Goal: Task Accomplishment & Management: Manage account settings

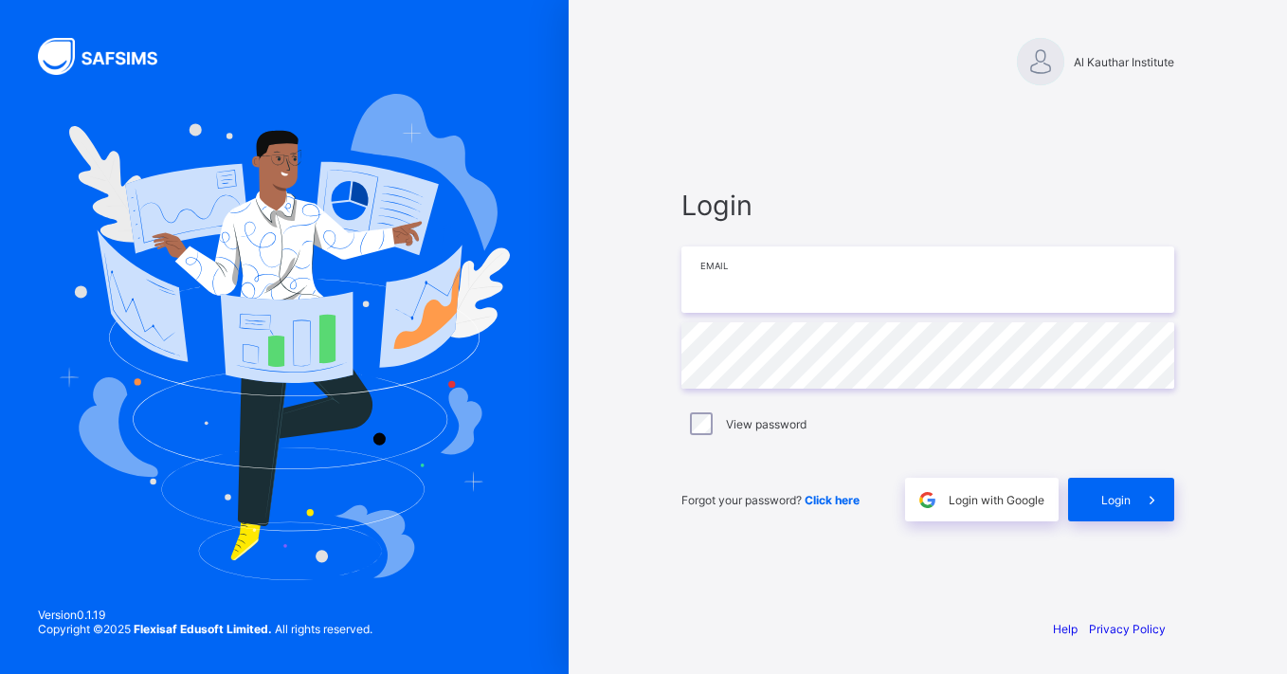
type input "**********"
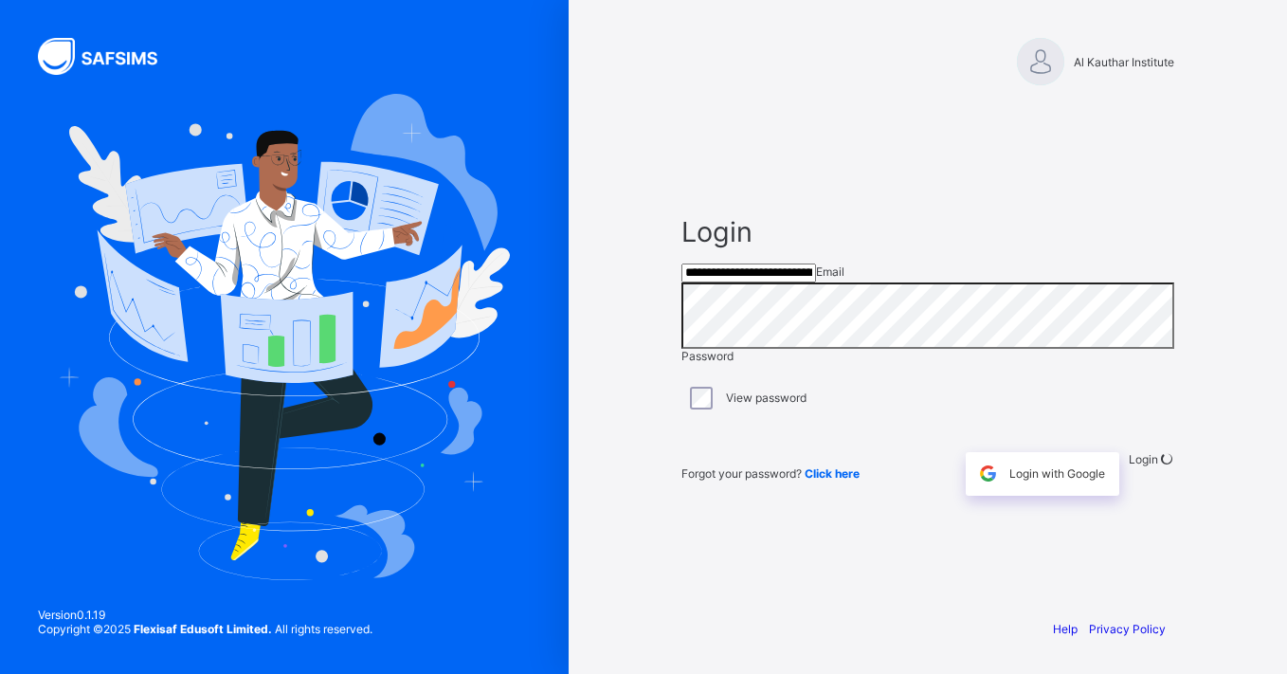
click at [715, 415] on div "**********" at bounding box center [643, 337] width 1287 height 674
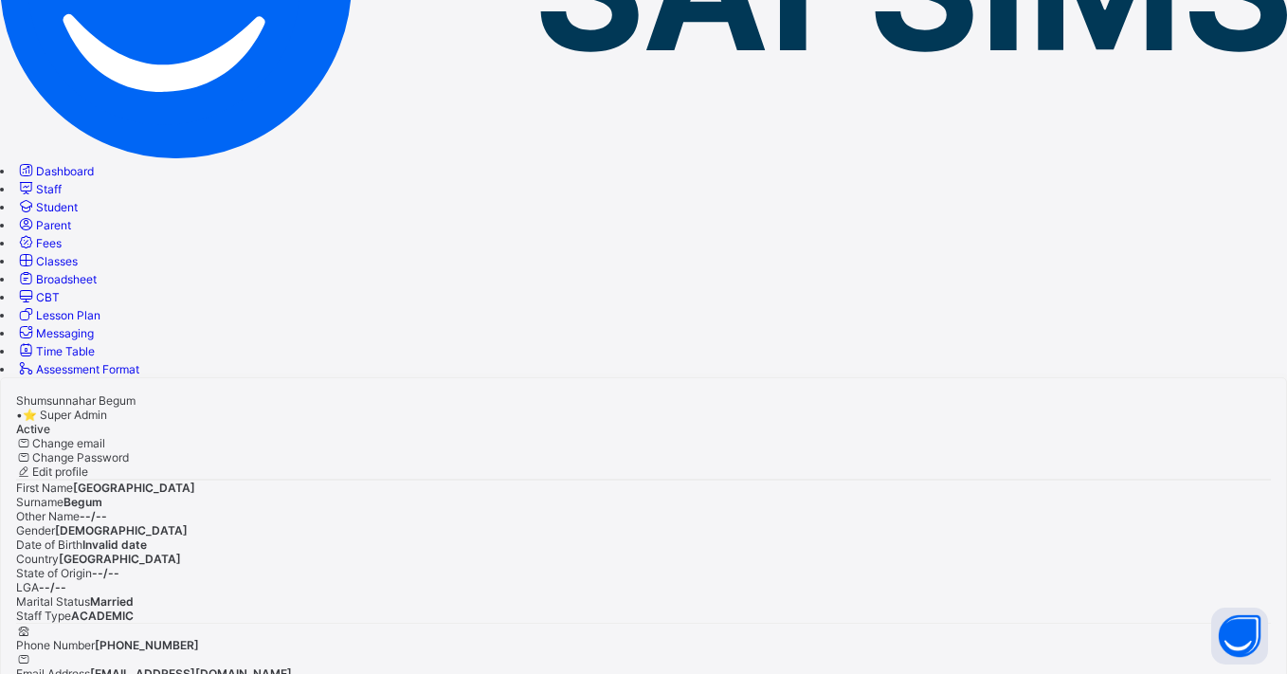
scroll to position [291, 0]
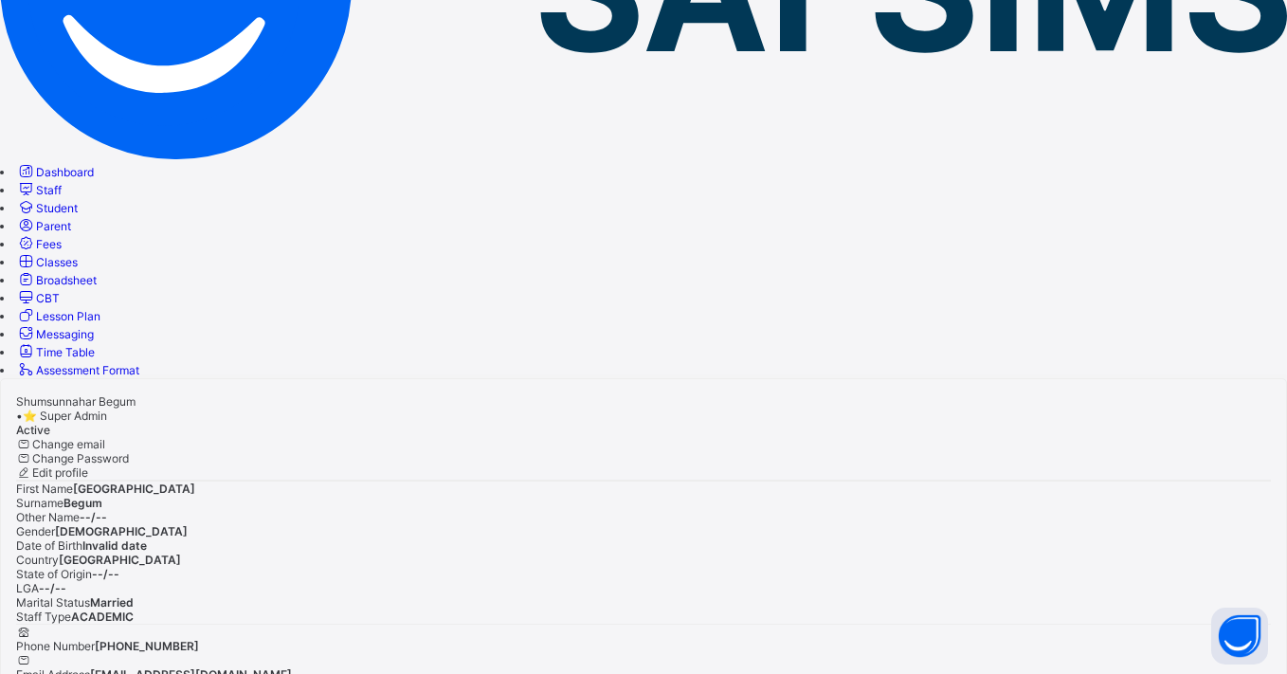
click at [62, 183] on link "Staff" at bounding box center [38, 190] width 45 height 14
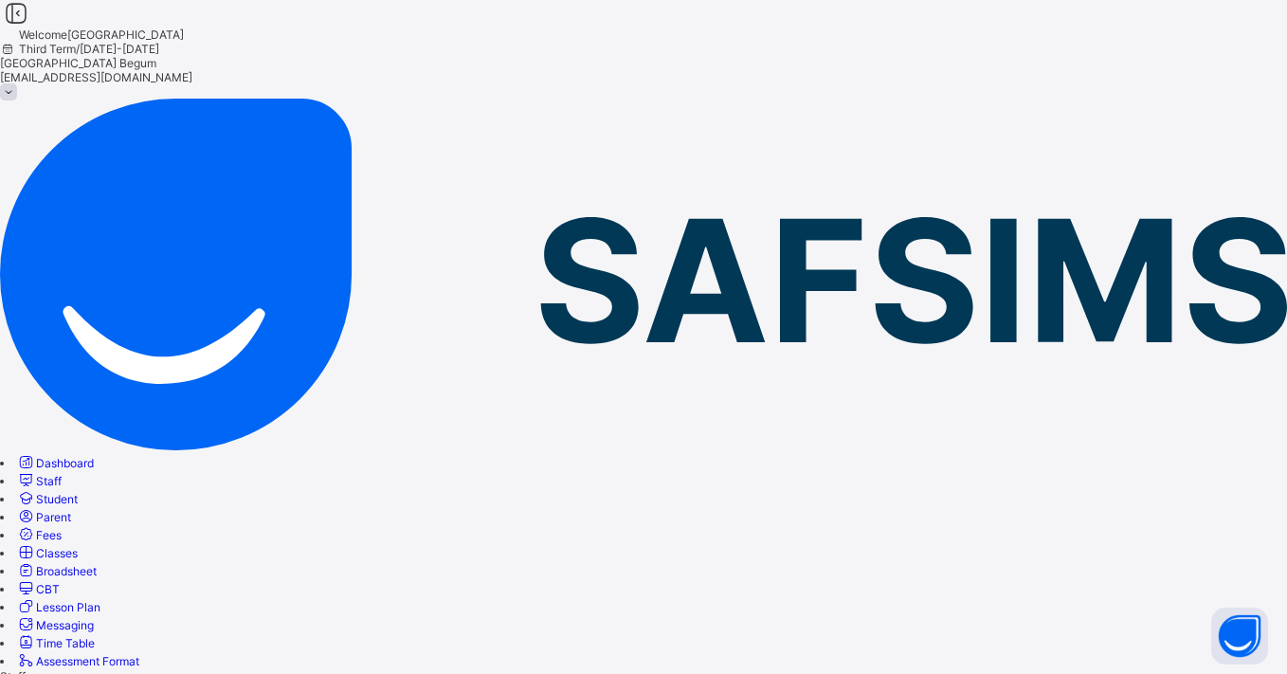
click at [71, 510] on link "Parent" at bounding box center [43, 517] width 55 height 14
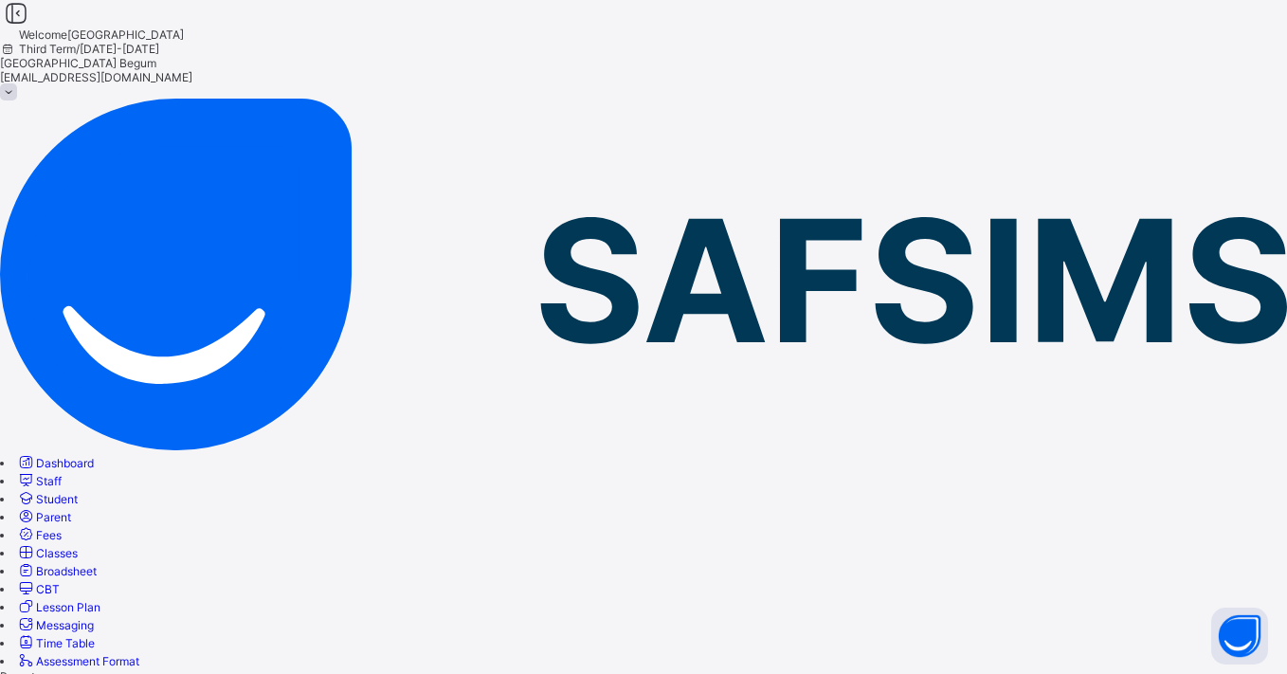
scroll to position [0, 0]
click at [843, 669] on div "×" at bounding box center [643, 676] width 1287 height 14
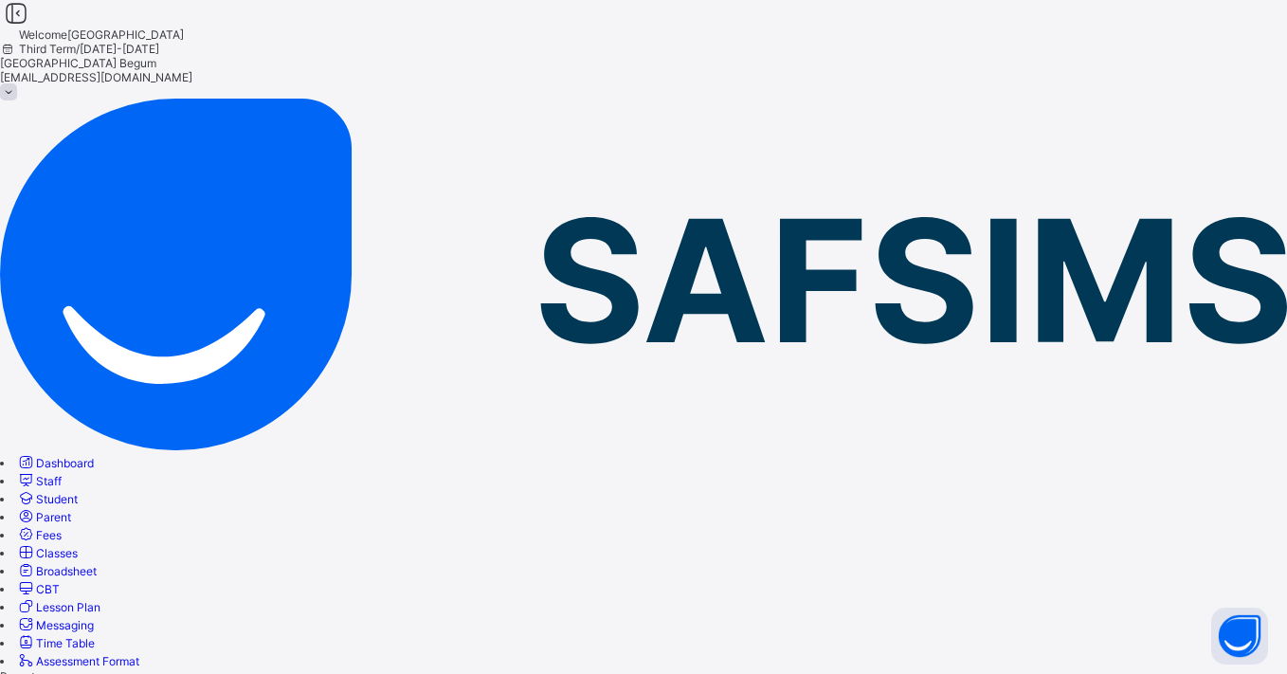
click at [78, 492] on link "Student" at bounding box center [47, 499] width 62 height 14
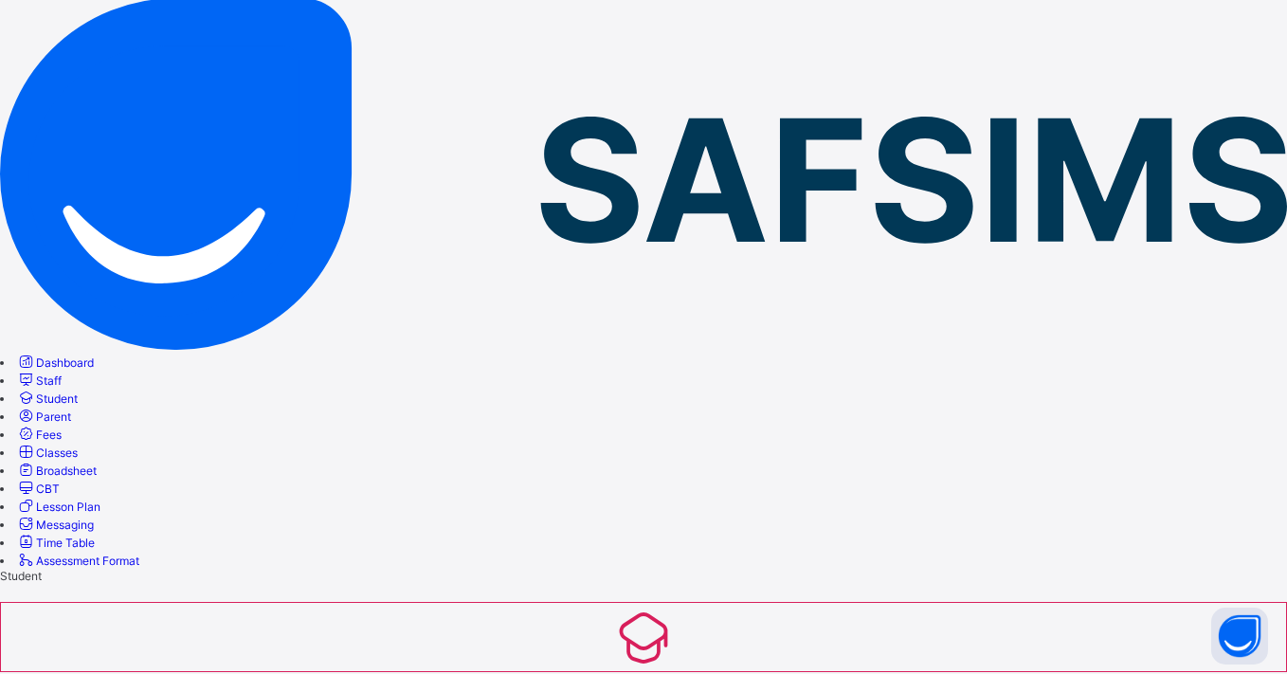
scroll to position [150, 0]
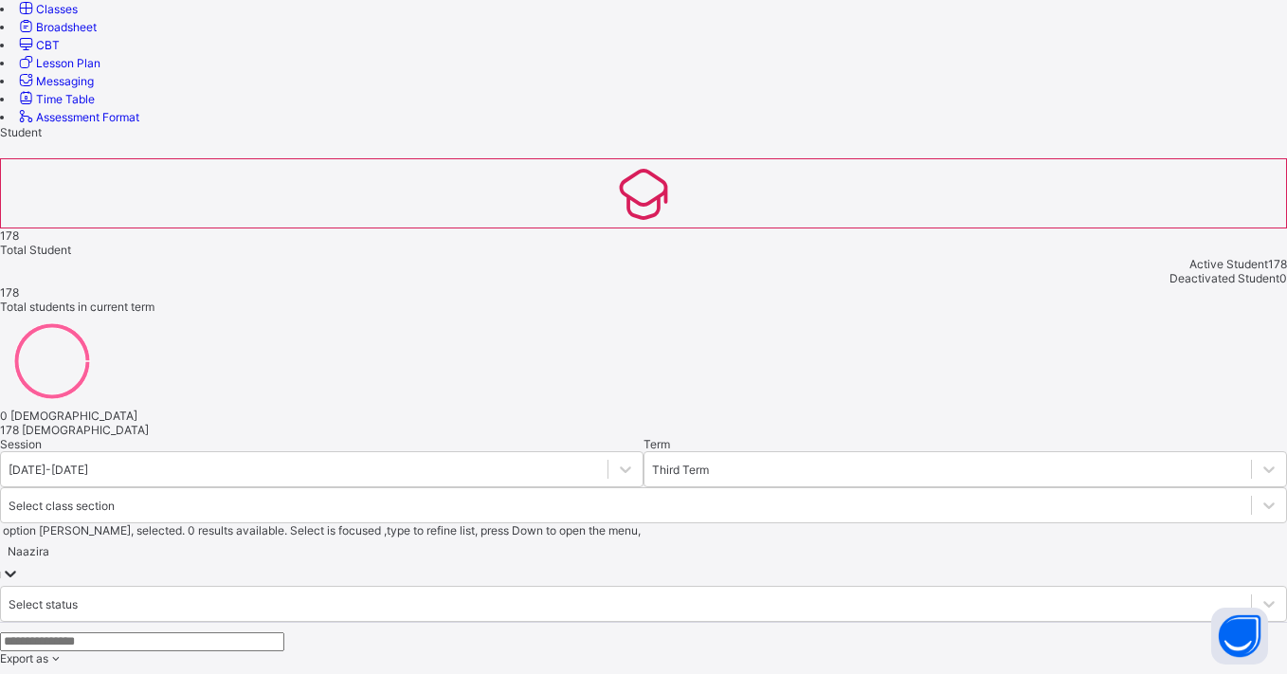
scroll to position [542, 0]
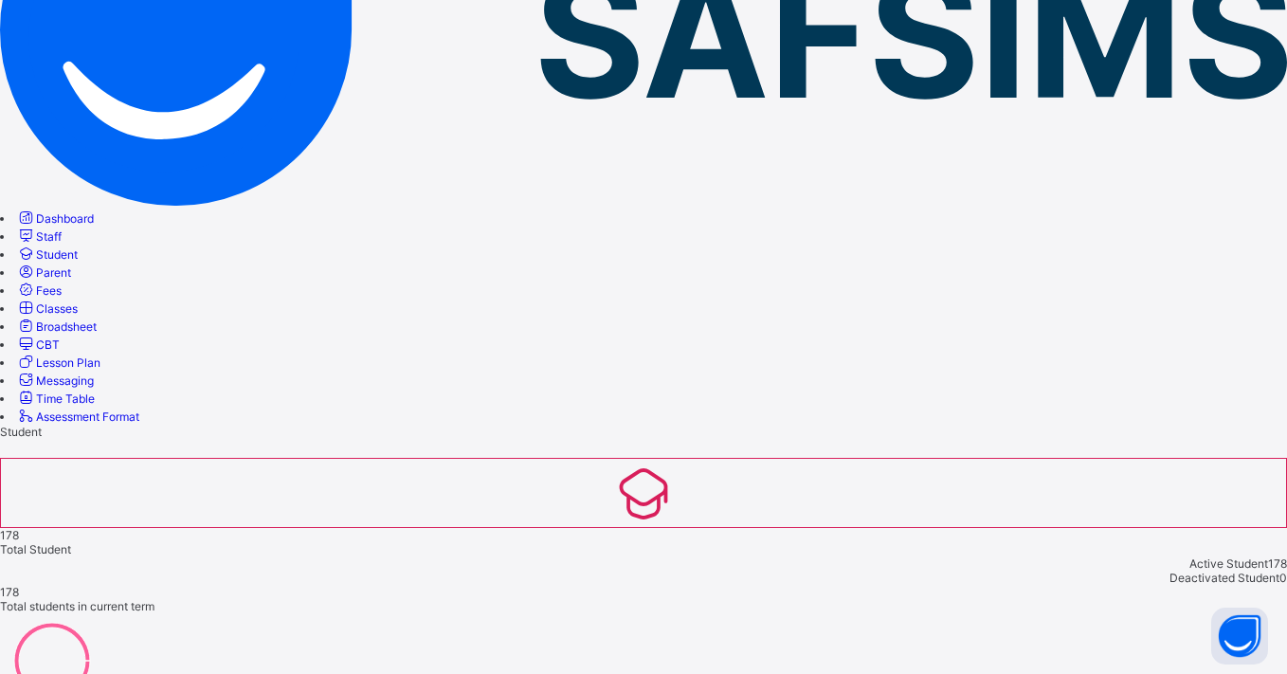
scroll to position [244, 0]
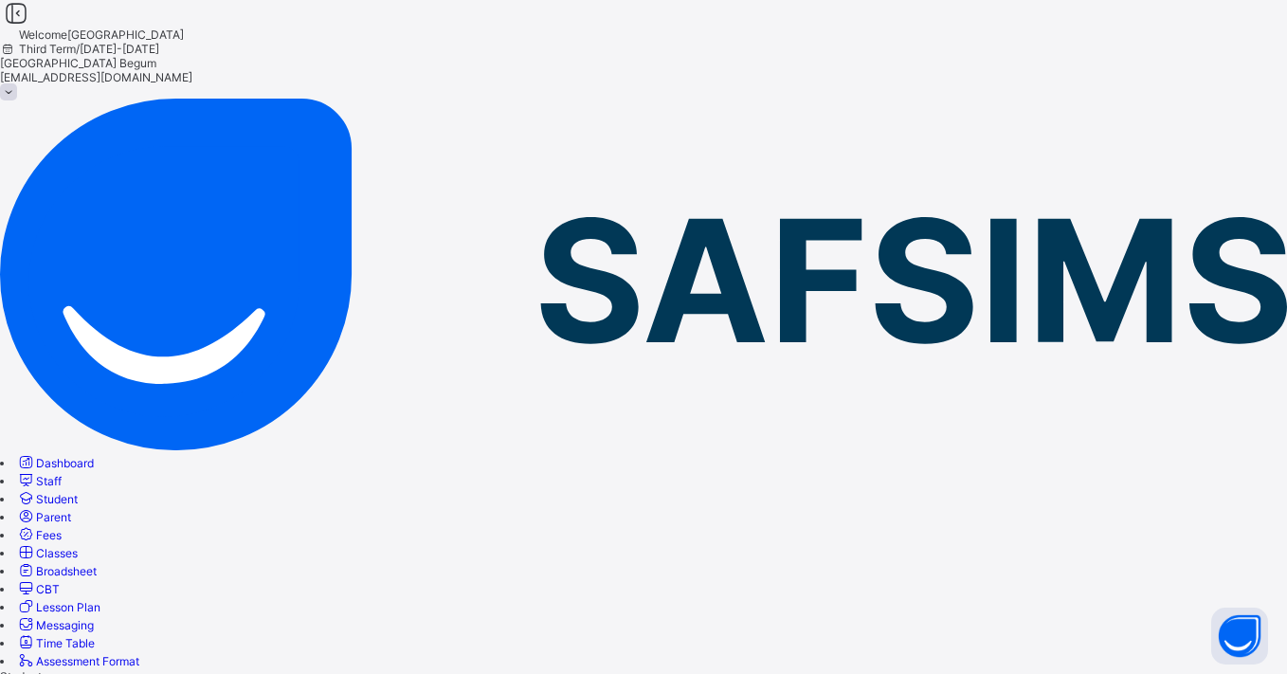
scroll to position [0, 0]
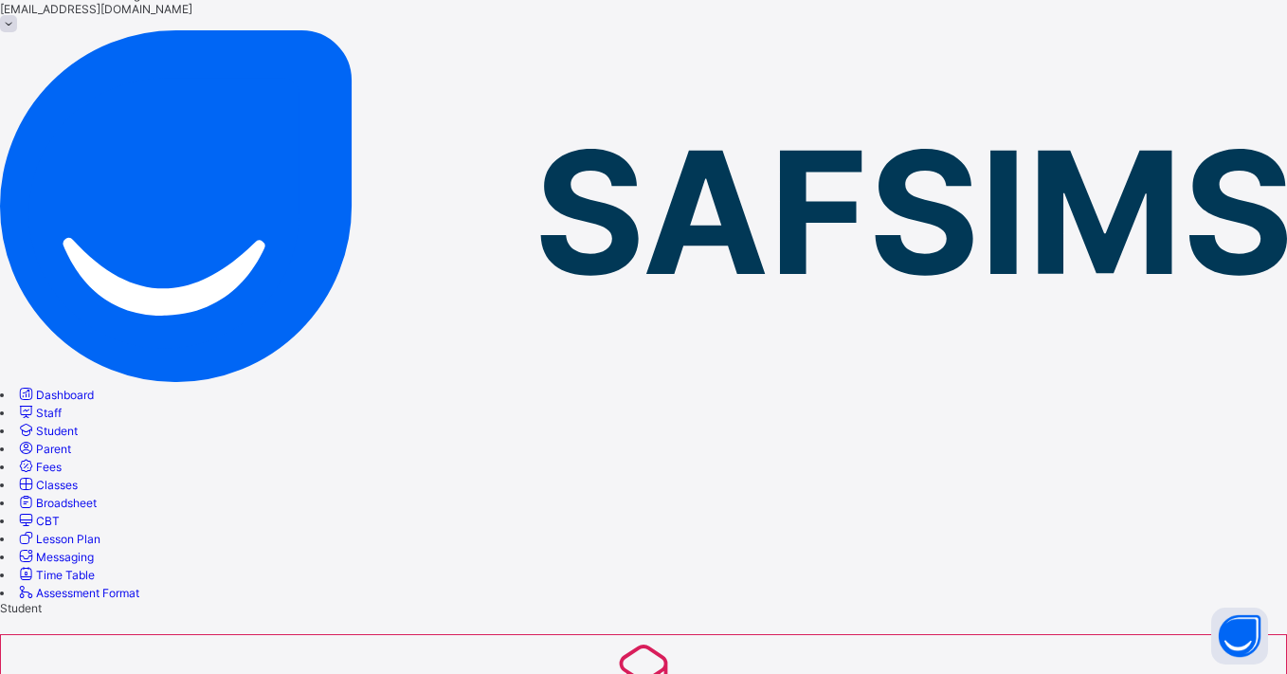
scroll to position [101, 0]
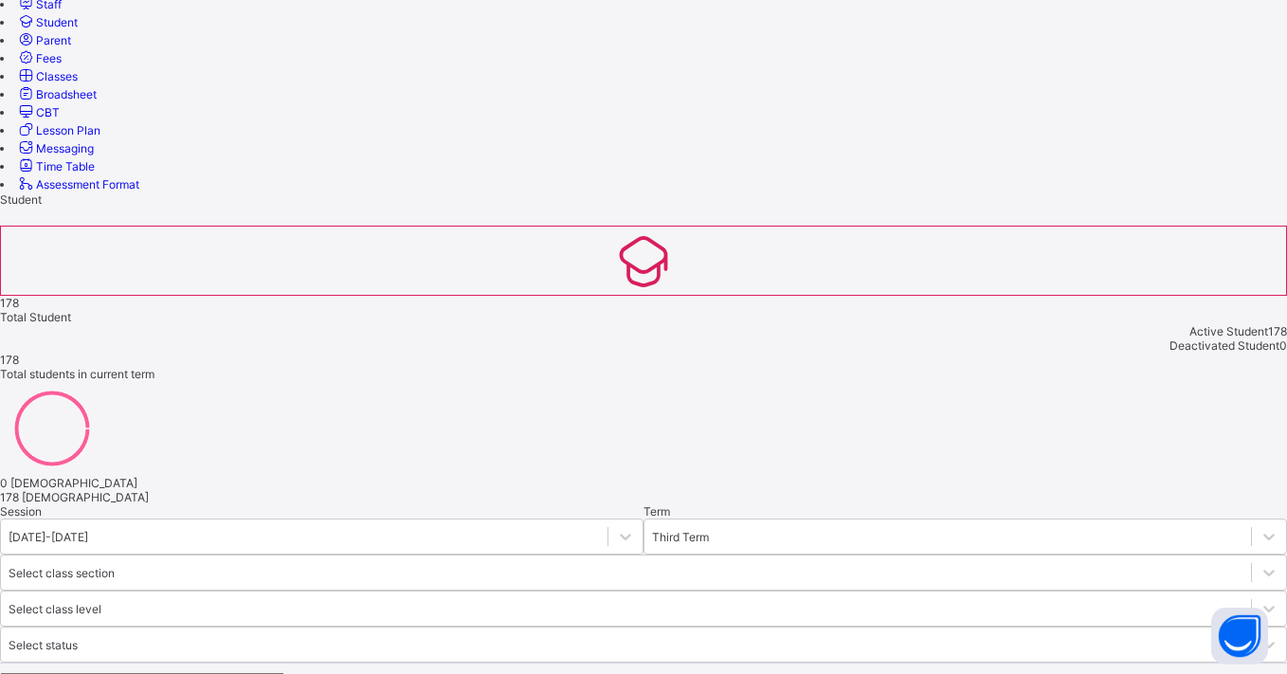
scroll to position [476, 0]
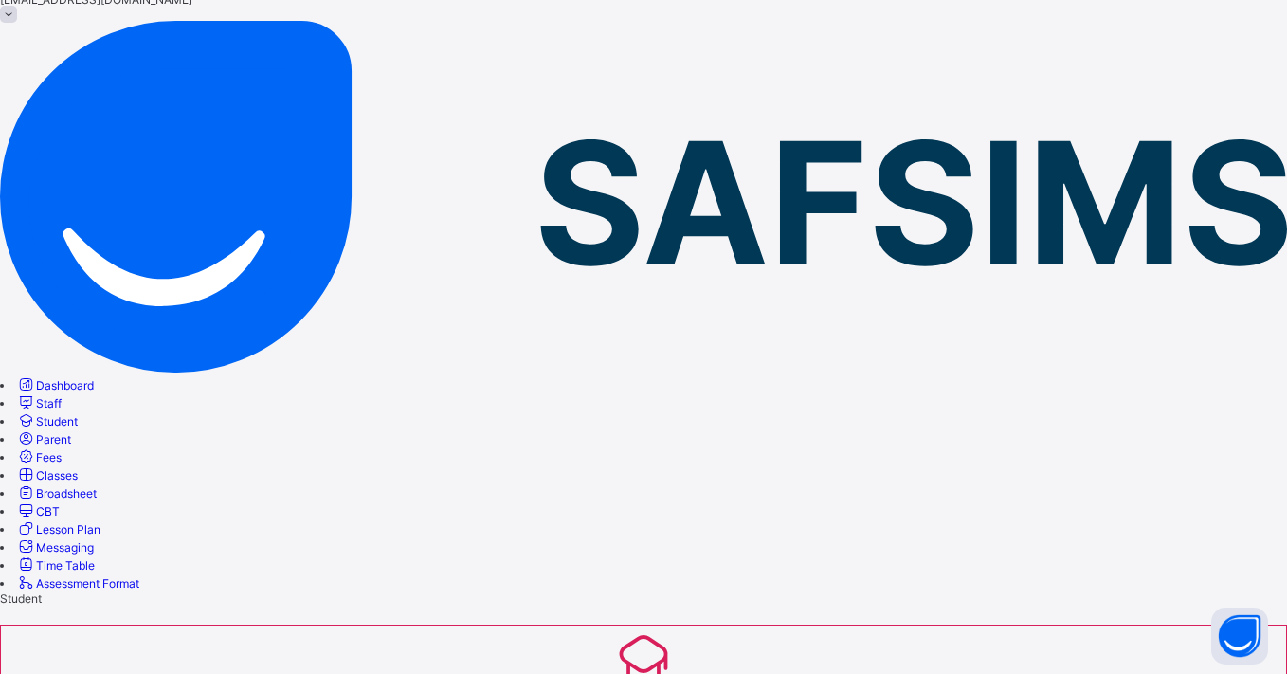
scroll to position [67, 0]
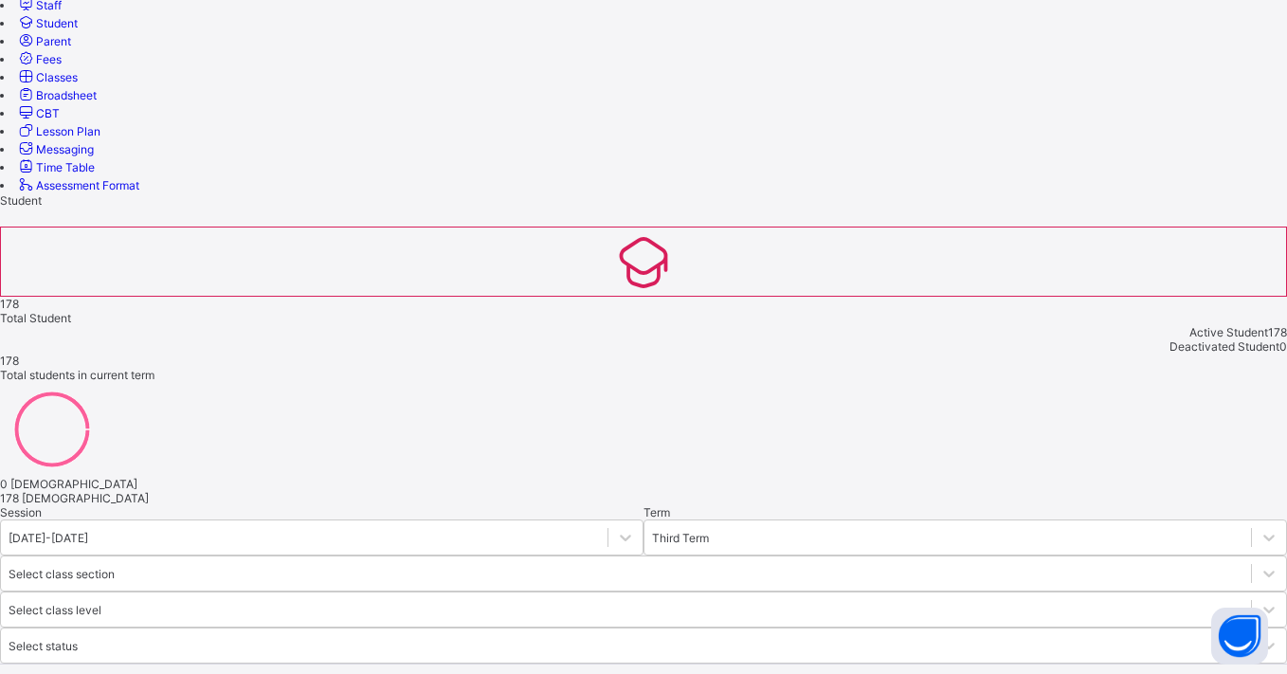
click at [16, 102] on link "Broadsheet" at bounding box center [56, 95] width 81 height 14
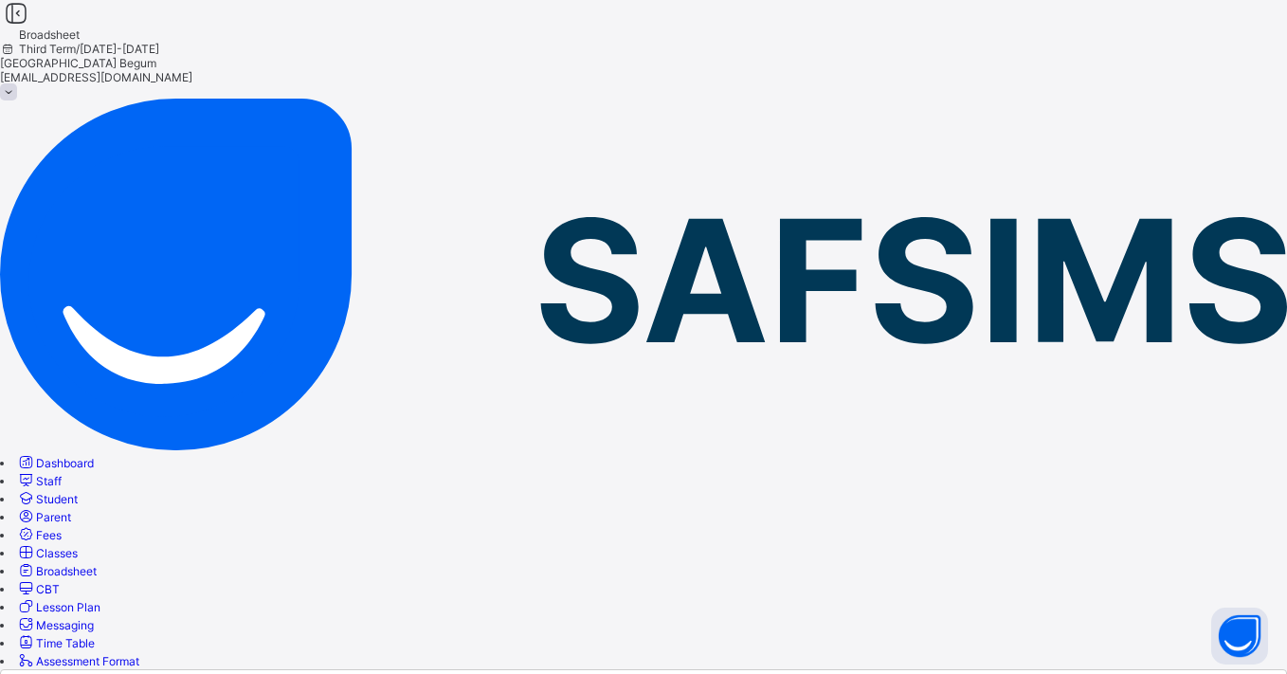
click at [62, 474] on span "Staff" at bounding box center [49, 481] width 26 height 14
click at [78, 492] on span "Student" at bounding box center [57, 499] width 42 height 14
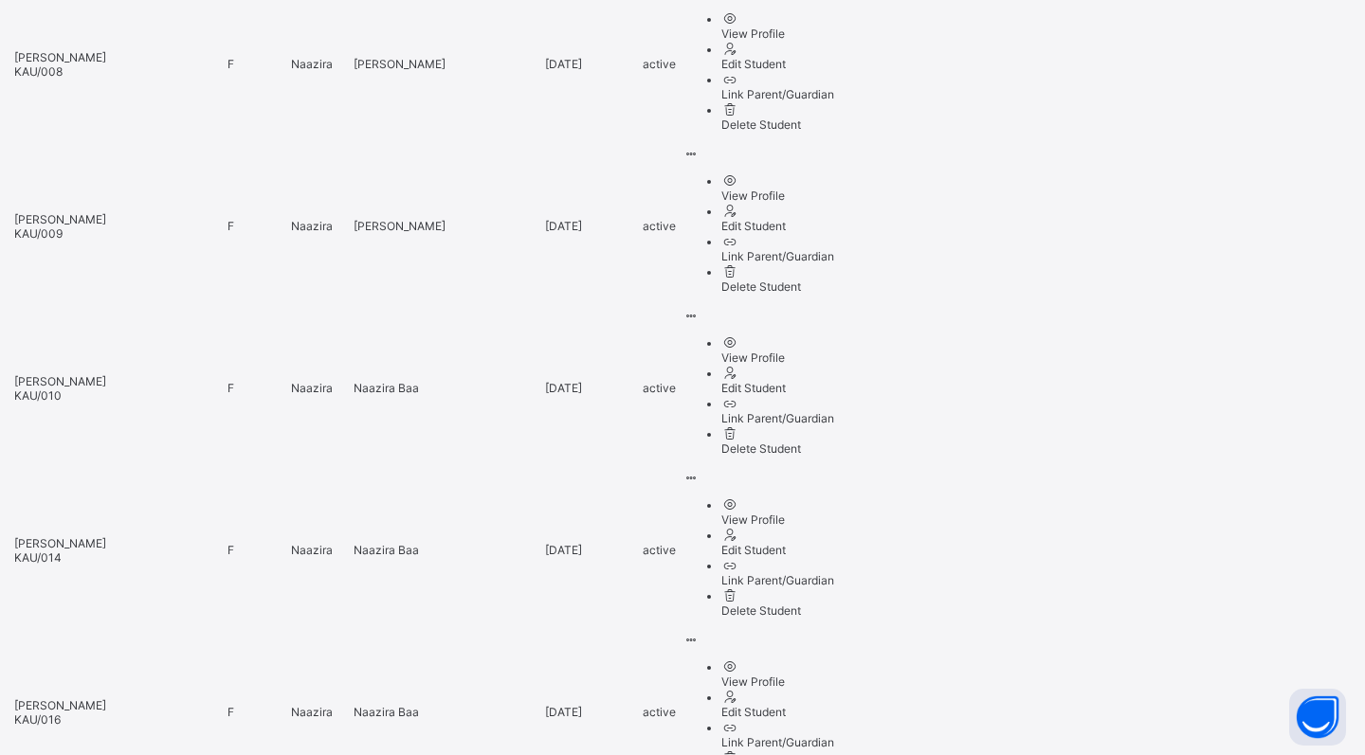
scroll to position [2527, 0]
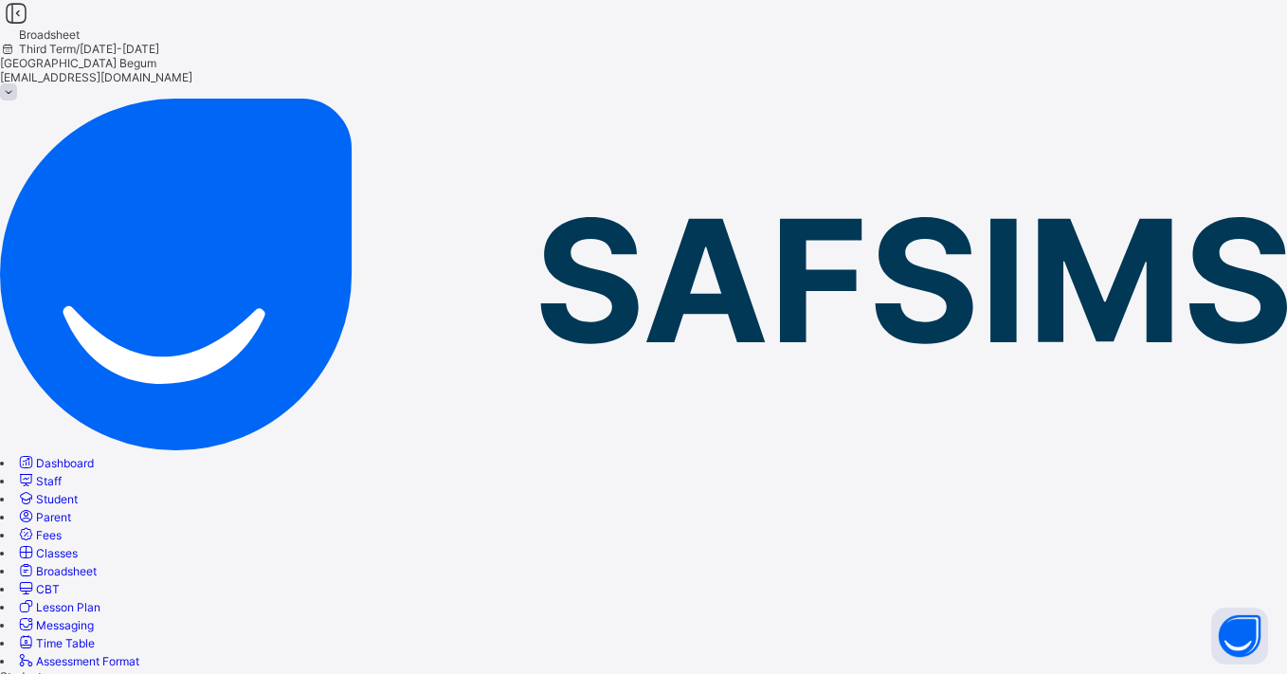
scroll to position [0, 0]
type input "*"
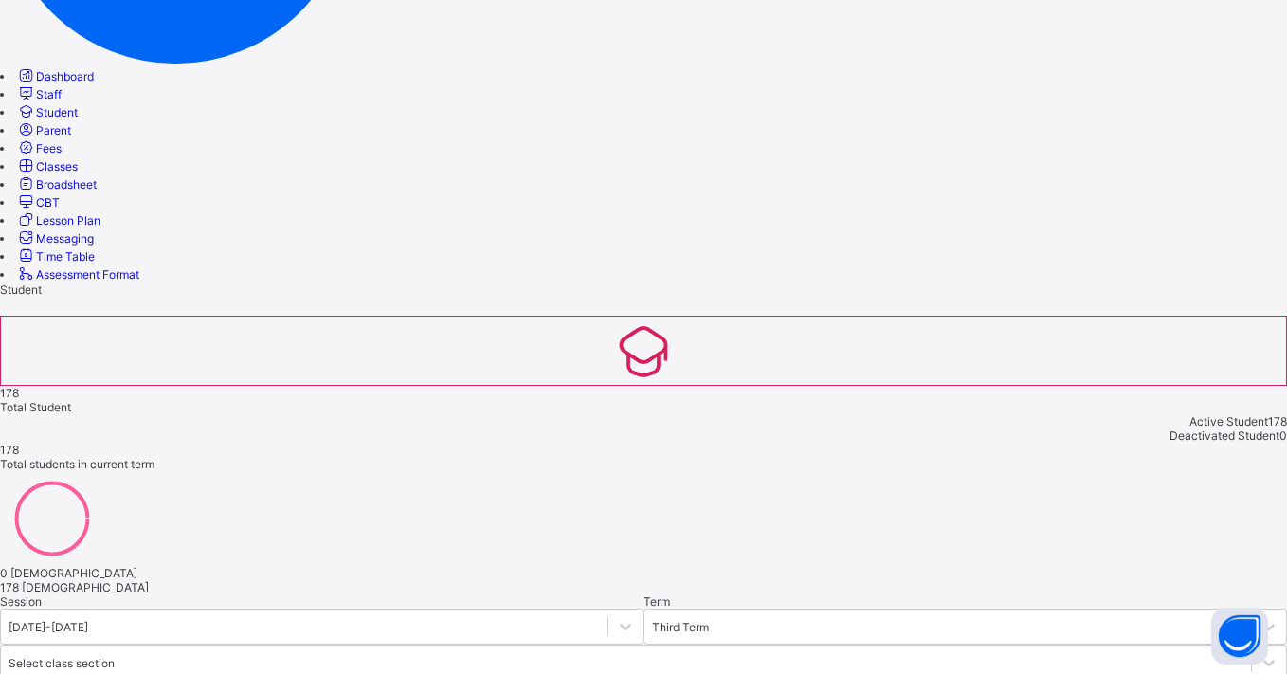
scroll to position [386, 0]
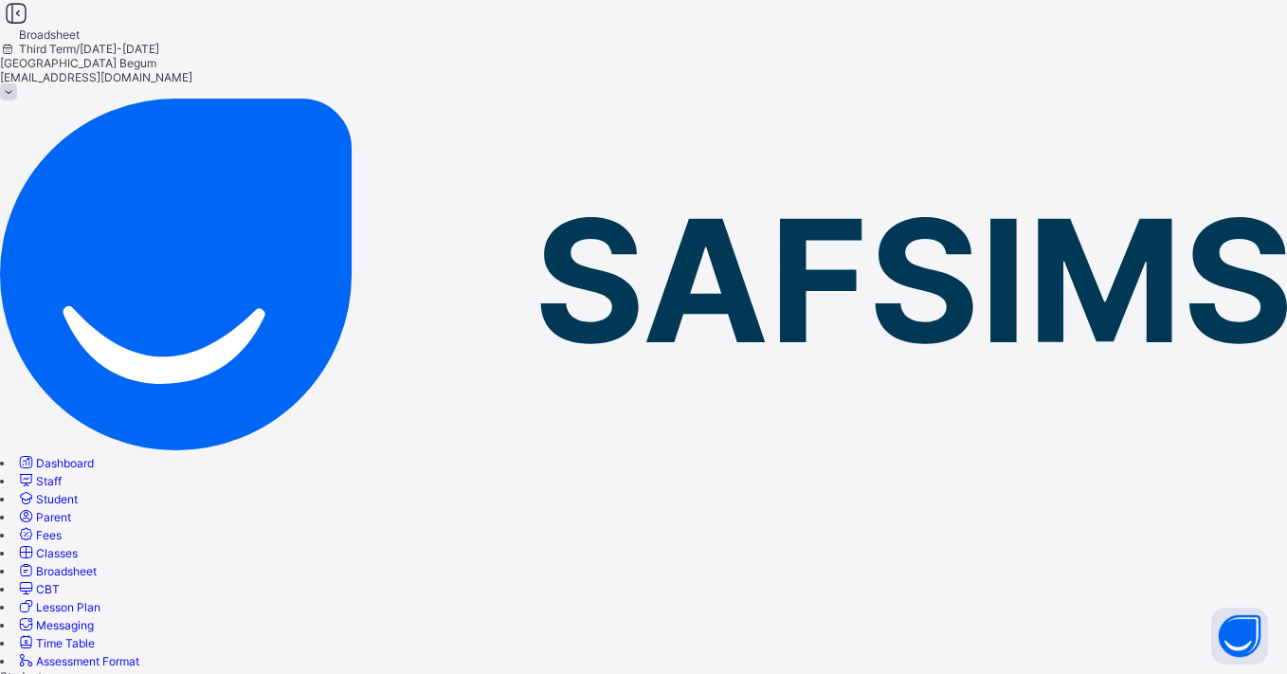
scroll to position [0, 0]
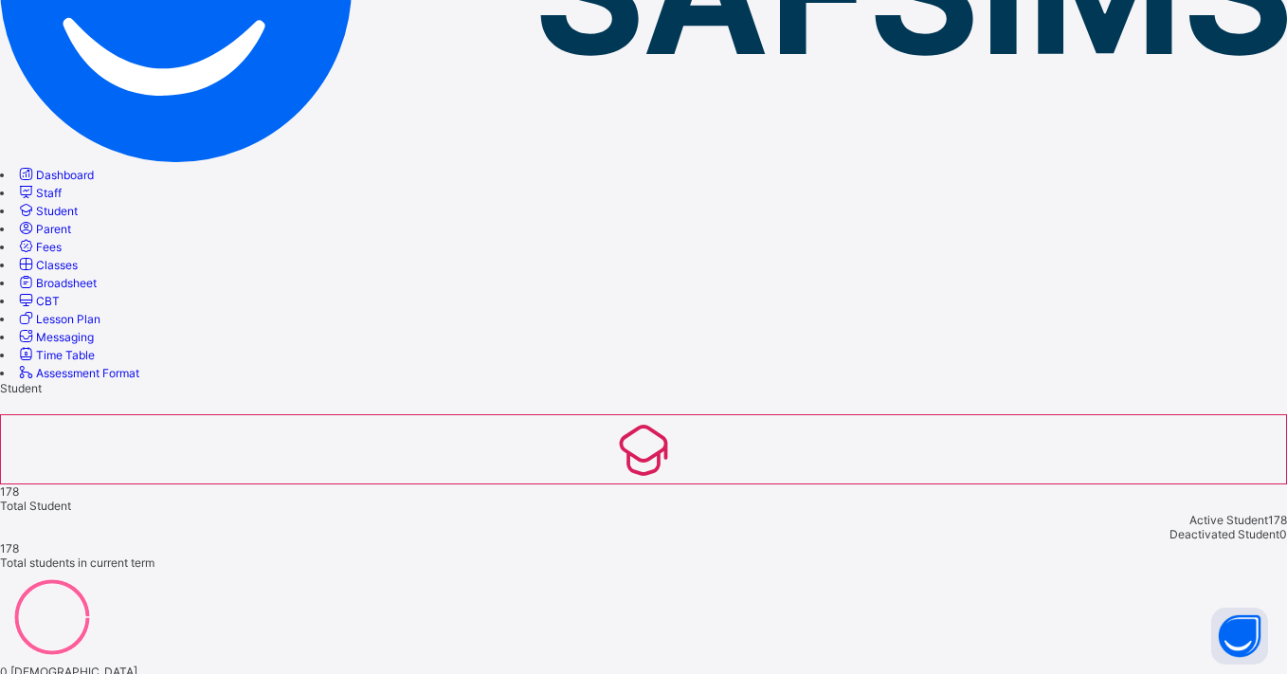
scroll to position [290, 0]
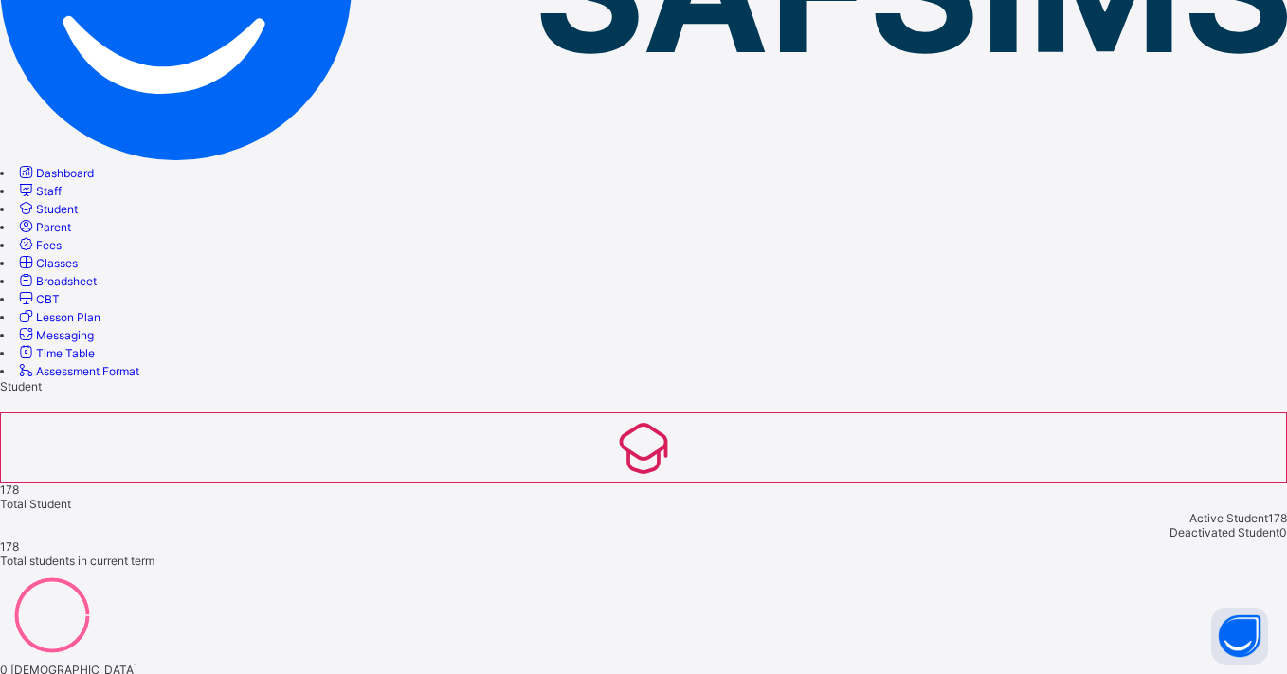
type input "*"
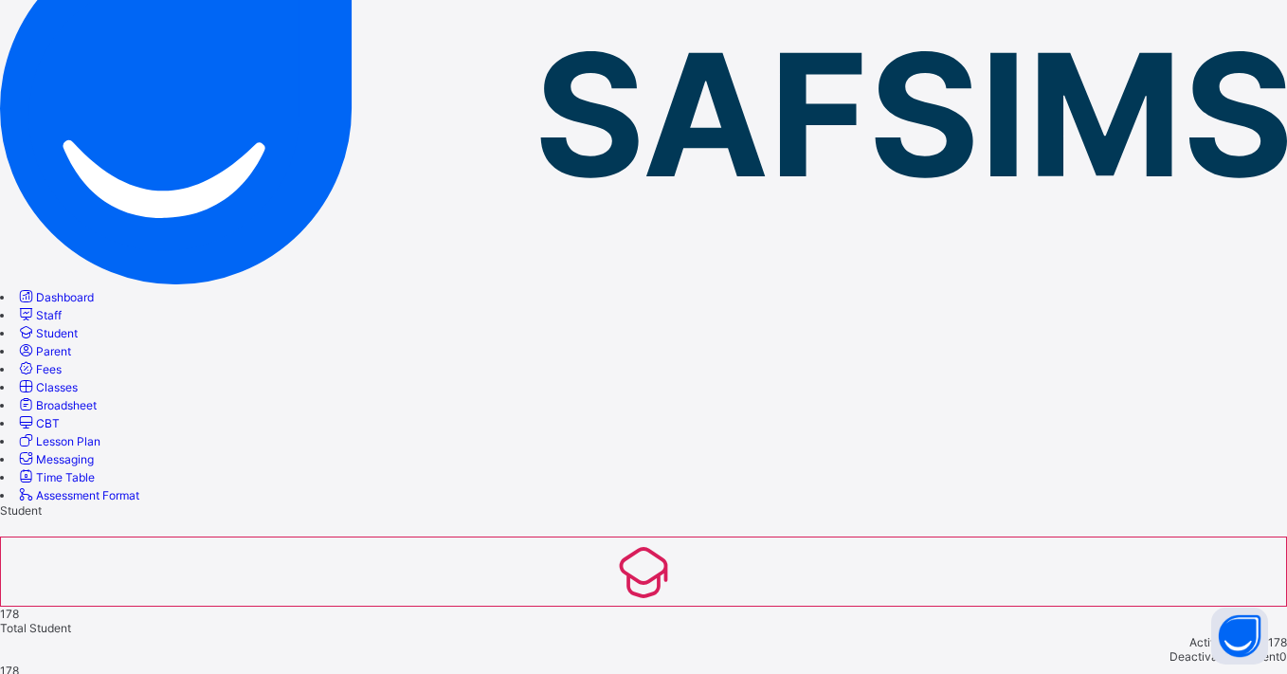
scroll to position [111, 0]
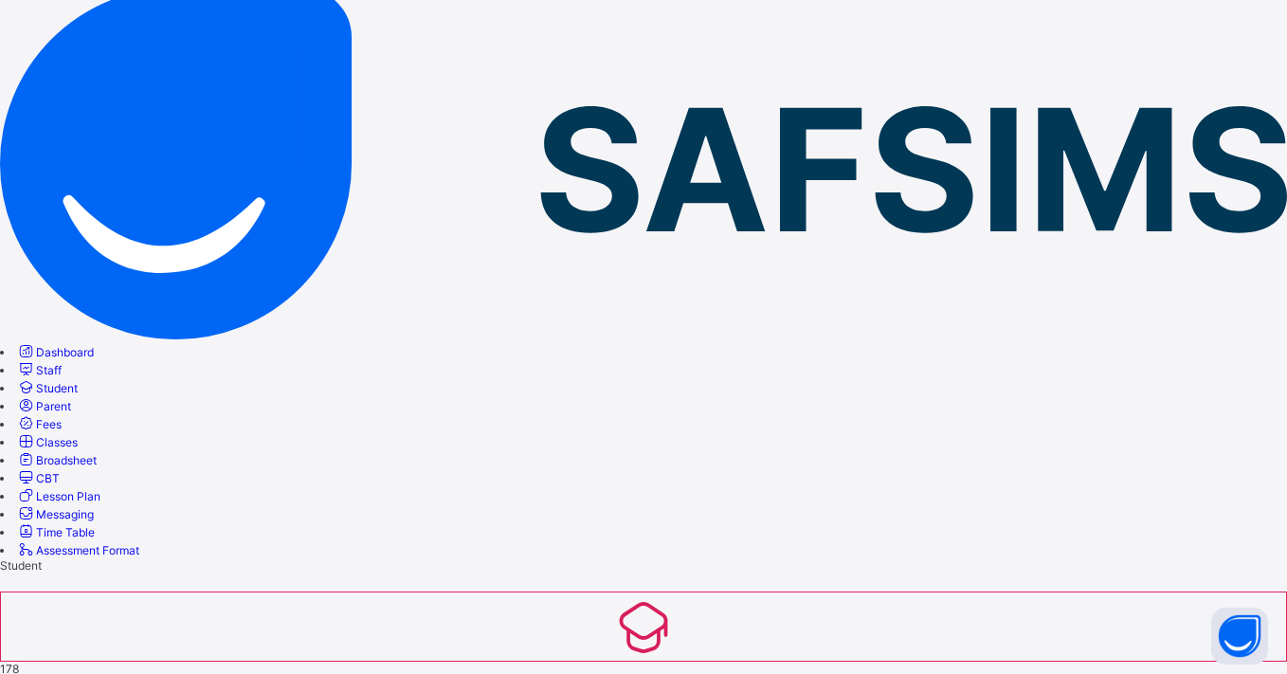
type input "*"
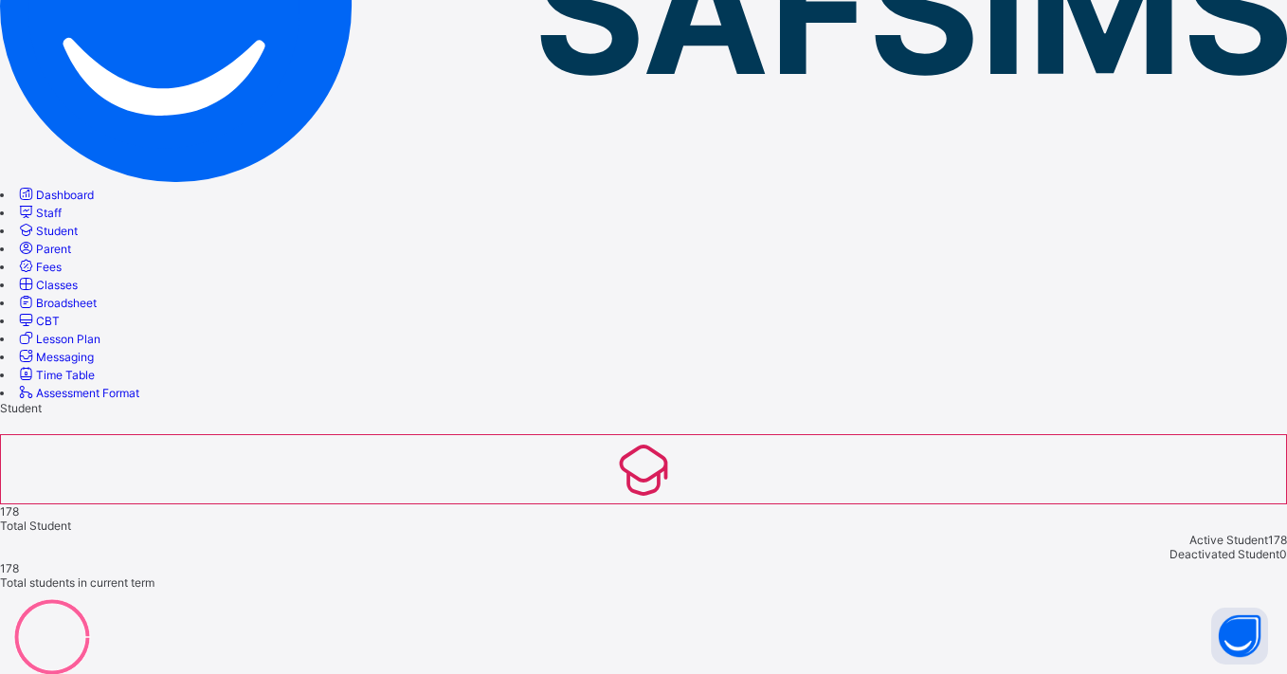
scroll to position [267, 0]
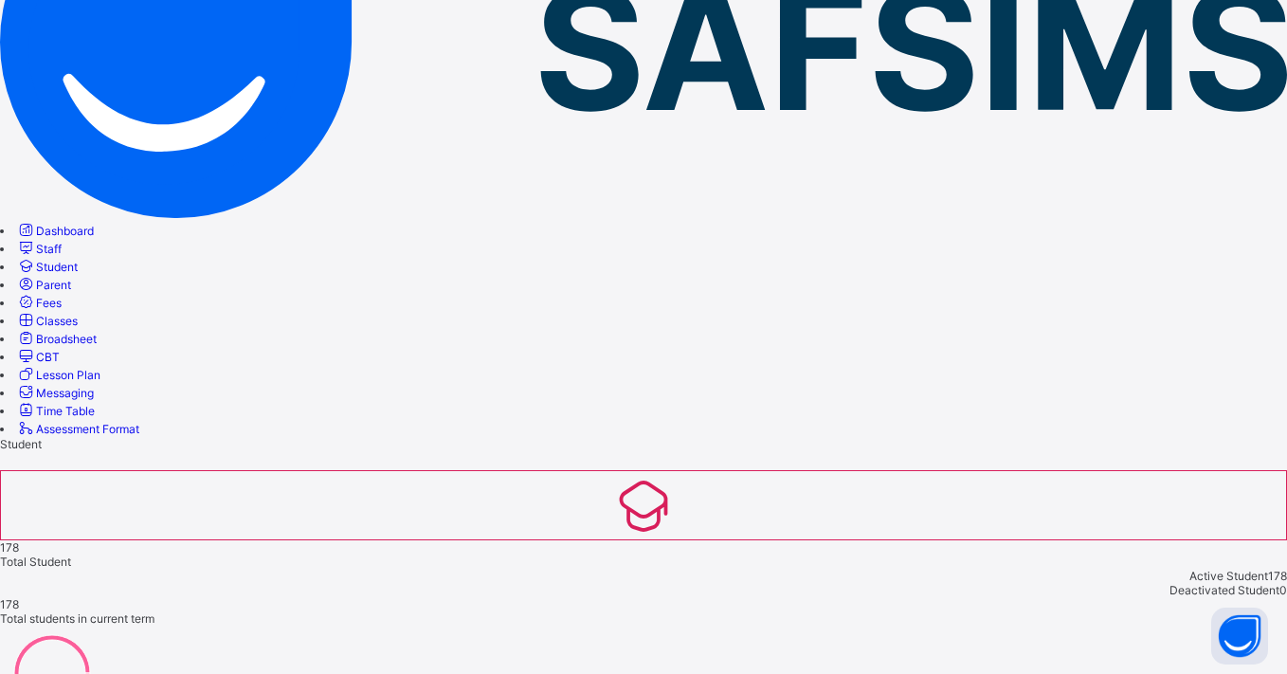
type input "*"
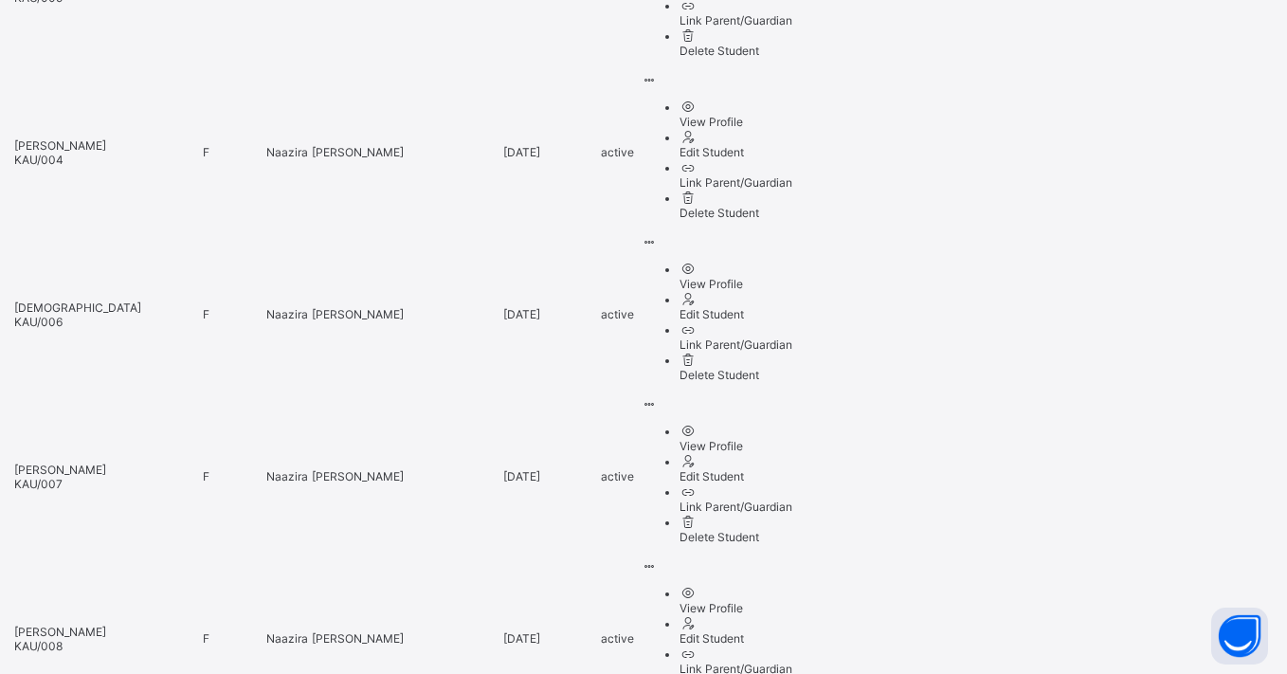
scroll to position [1897, 0]
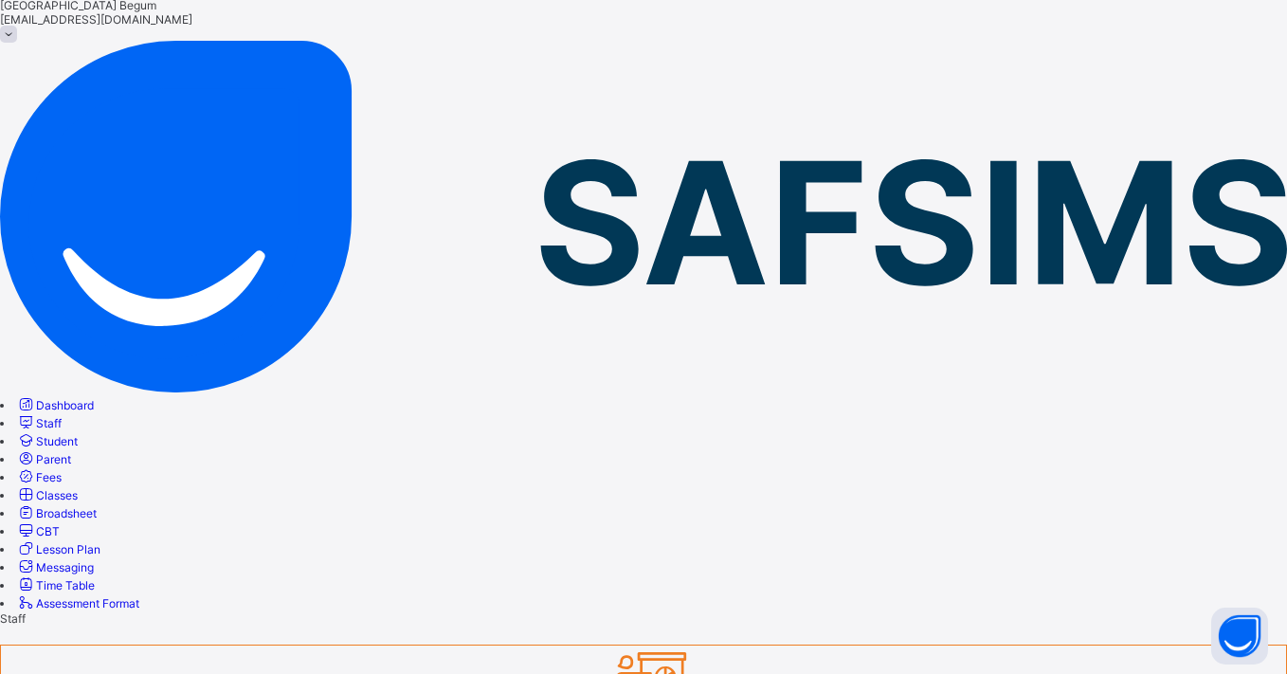
scroll to position [57, 0]
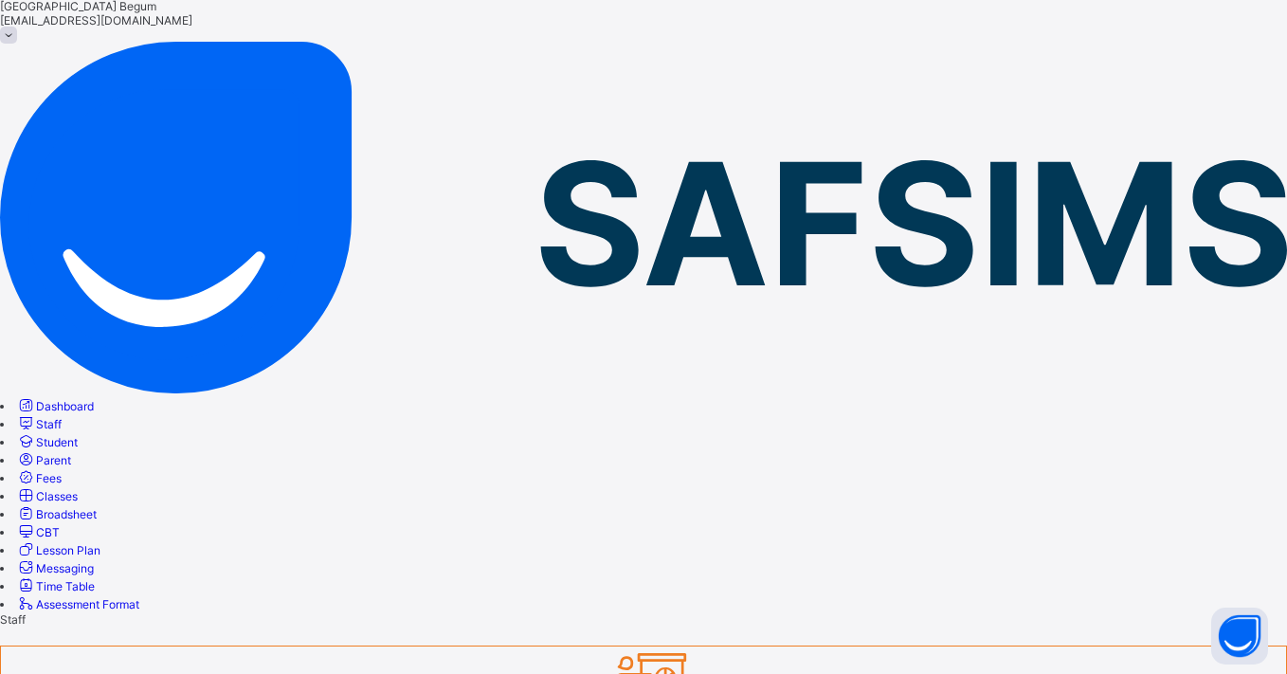
click at [100, 543] on link "Lesson Plan" at bounding box center [58, 550] width 84 height 14
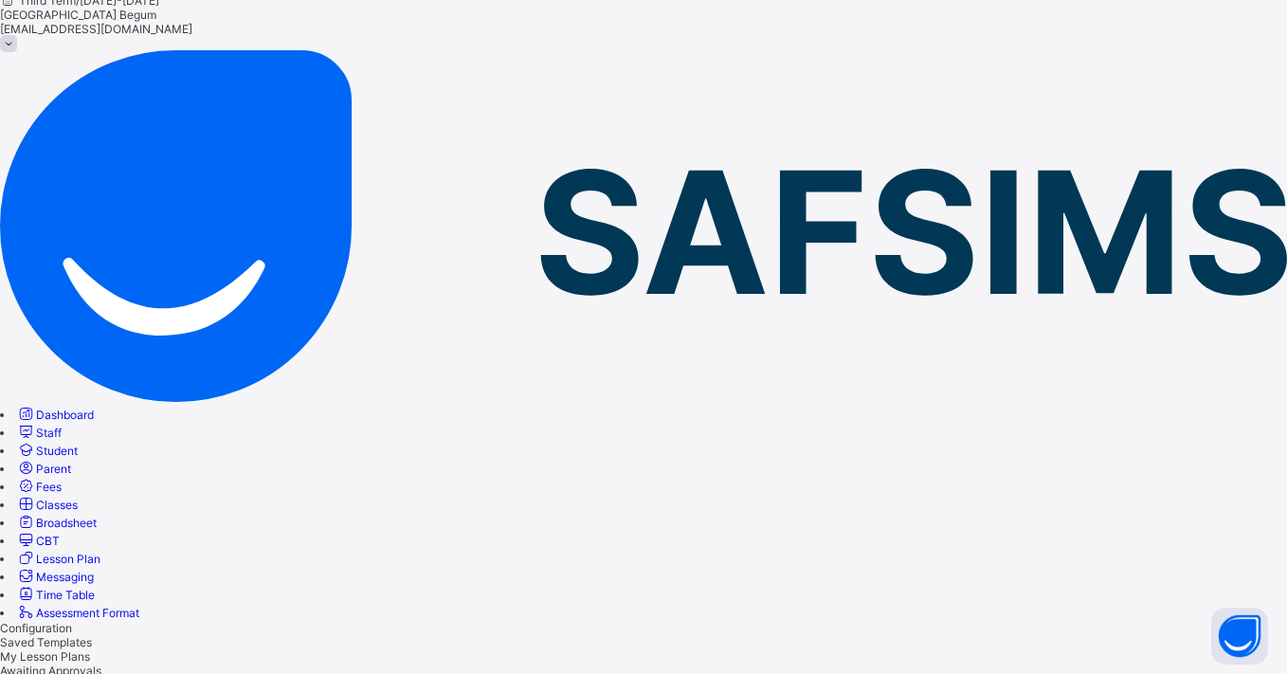
click at [94, 570] on span "Messaging" at bounding box center [65, 577] width 58 height 14
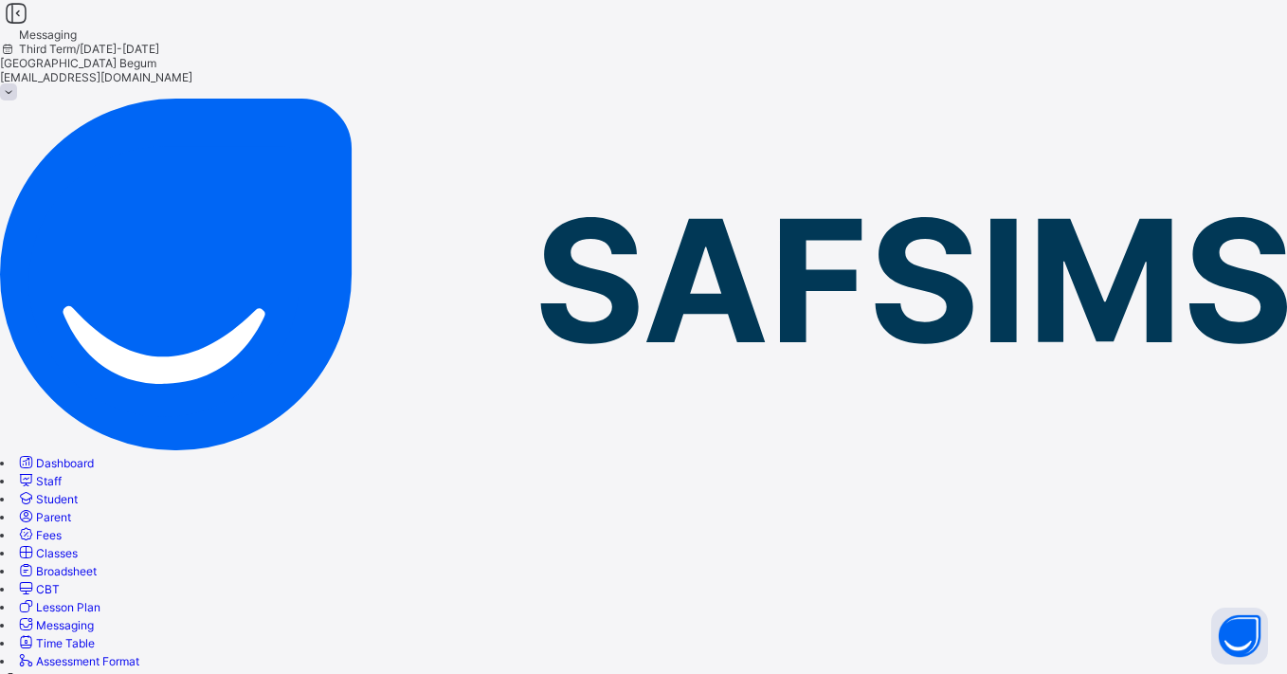
click at [94, 456] on span "Dashboard" at bounding box center [65, 463] width 58 height 14
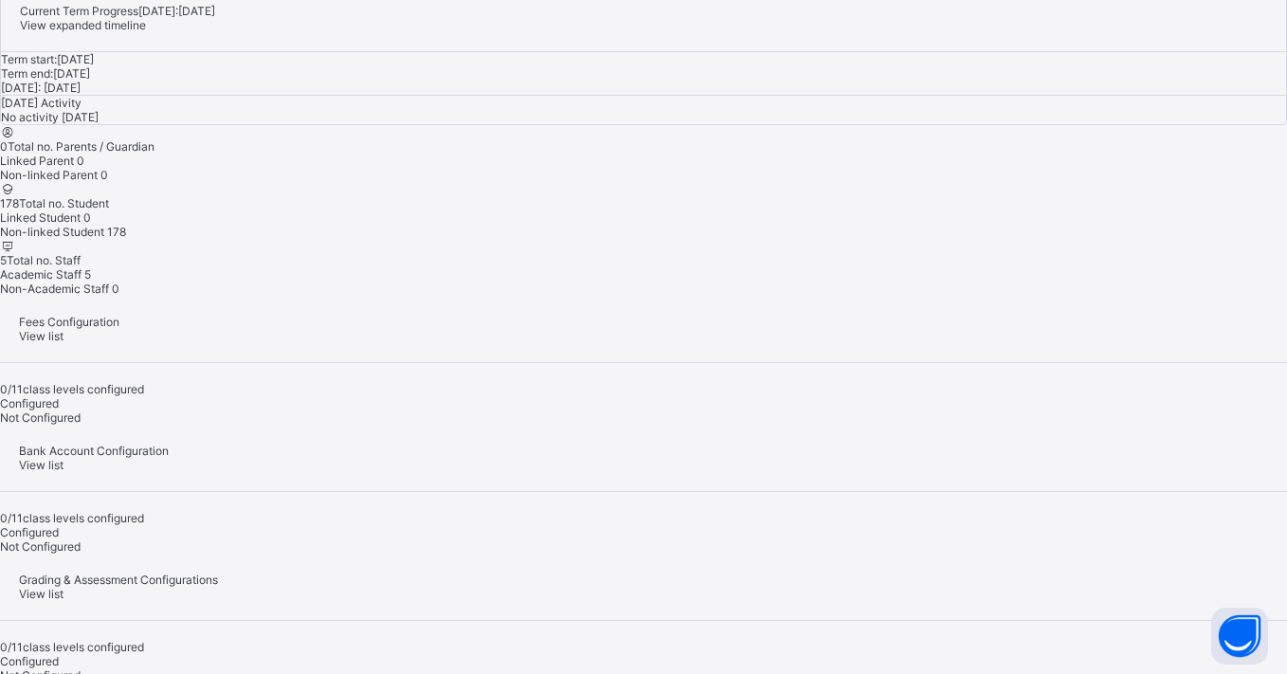
scroll to position [818, 0]
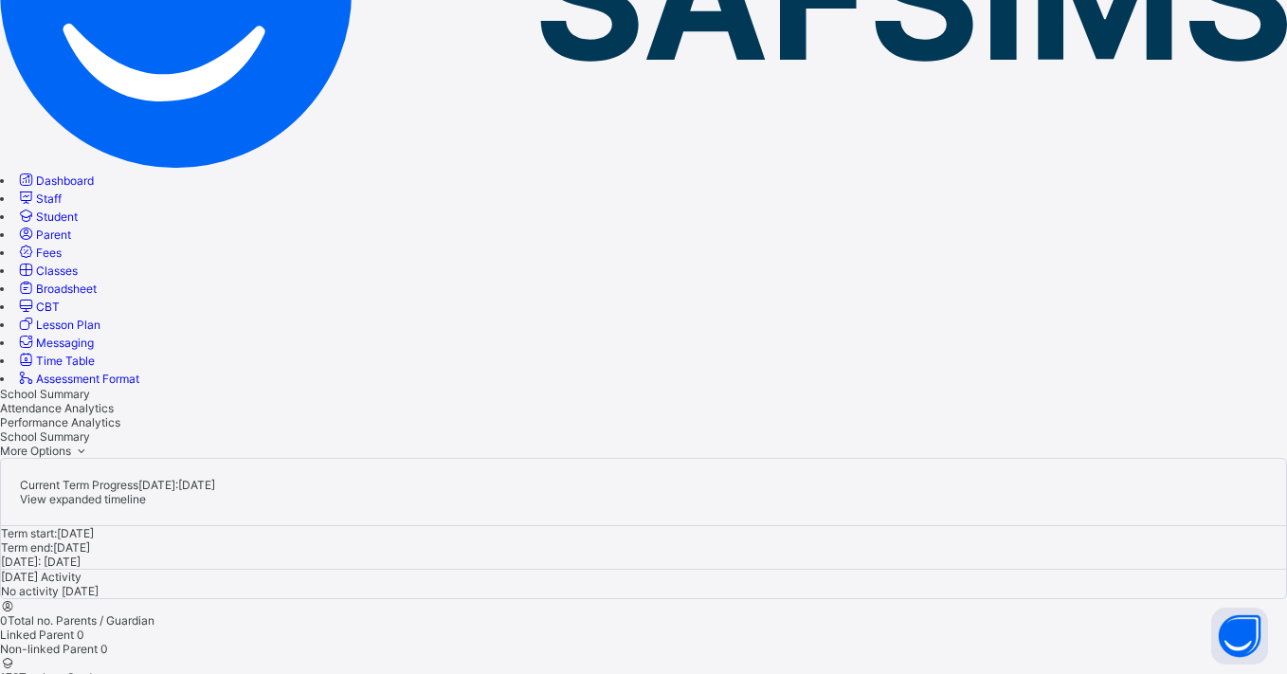
scroll to position [438, 0]
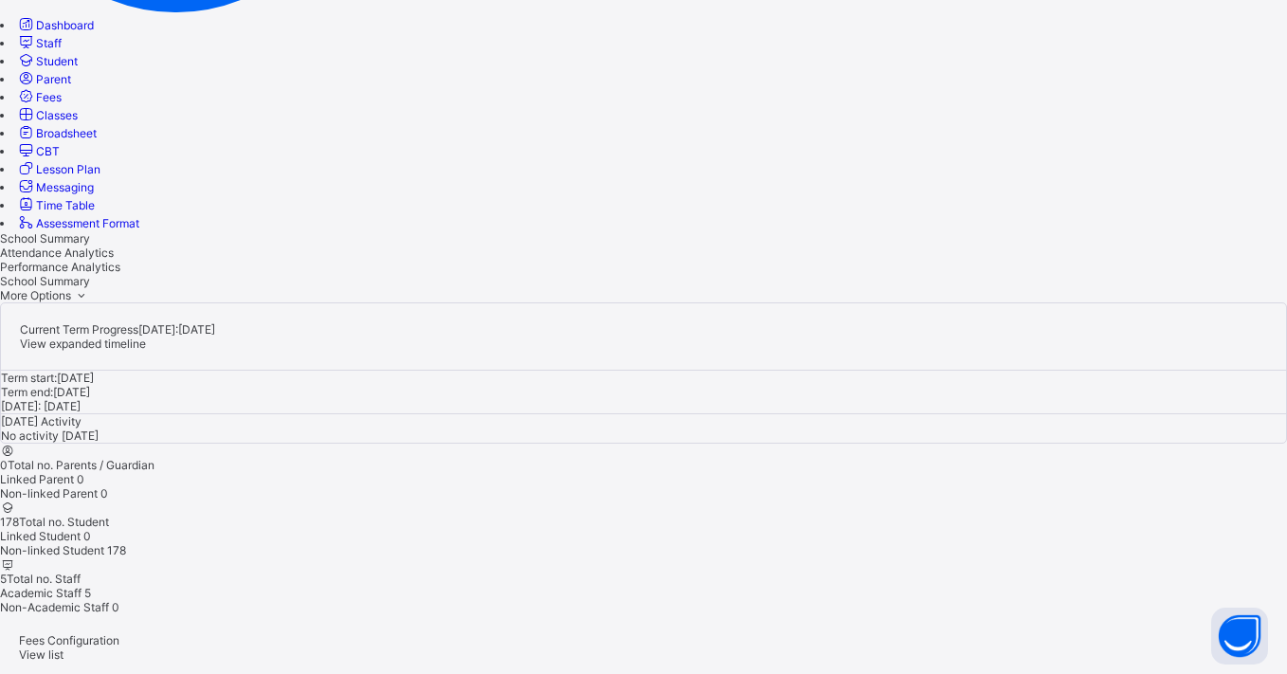
click at [62, 50] on span "Staff" at bounding box center [49, 43] width 26 height 14
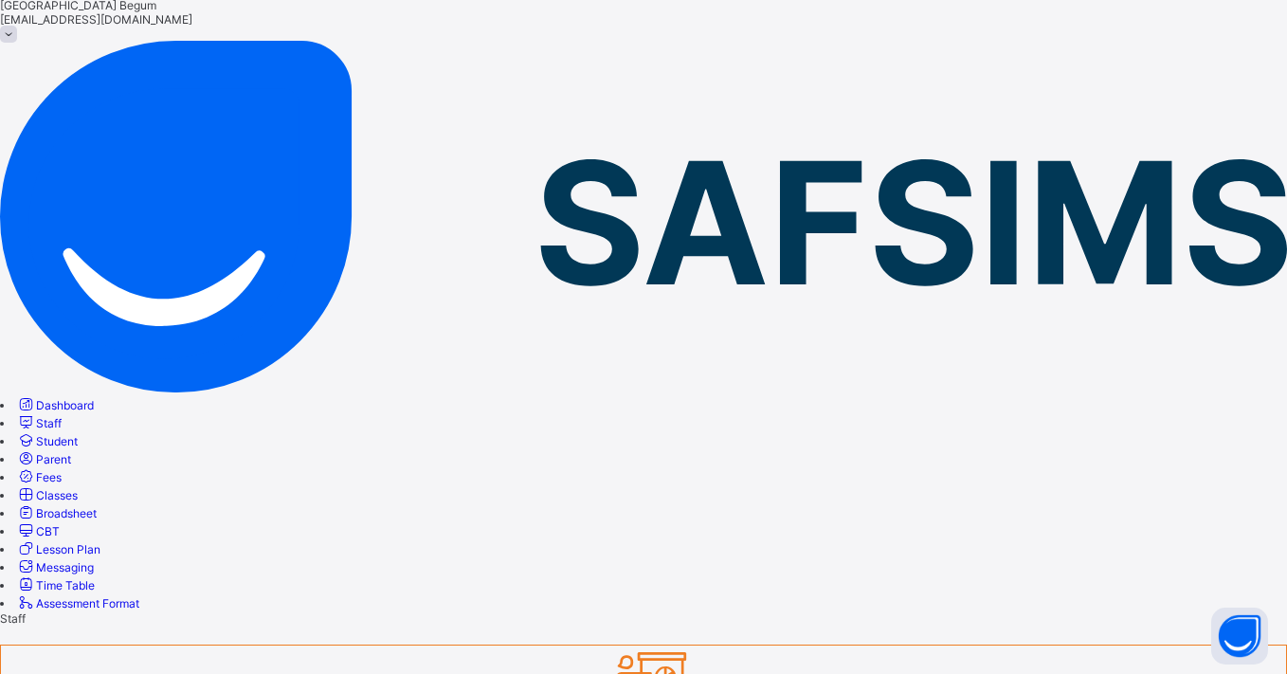
scroll to position [57, 0]
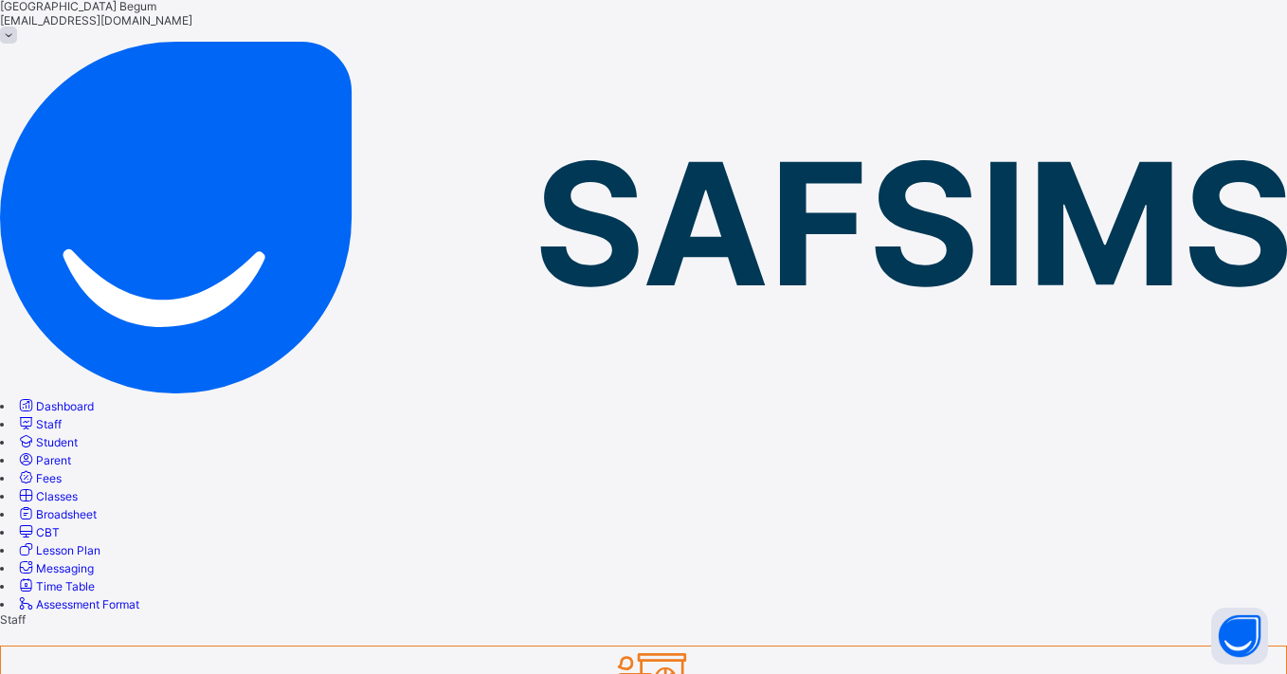
click at [78, 435] on span "Student" at bounding box center [57, 442] width 42 height 14
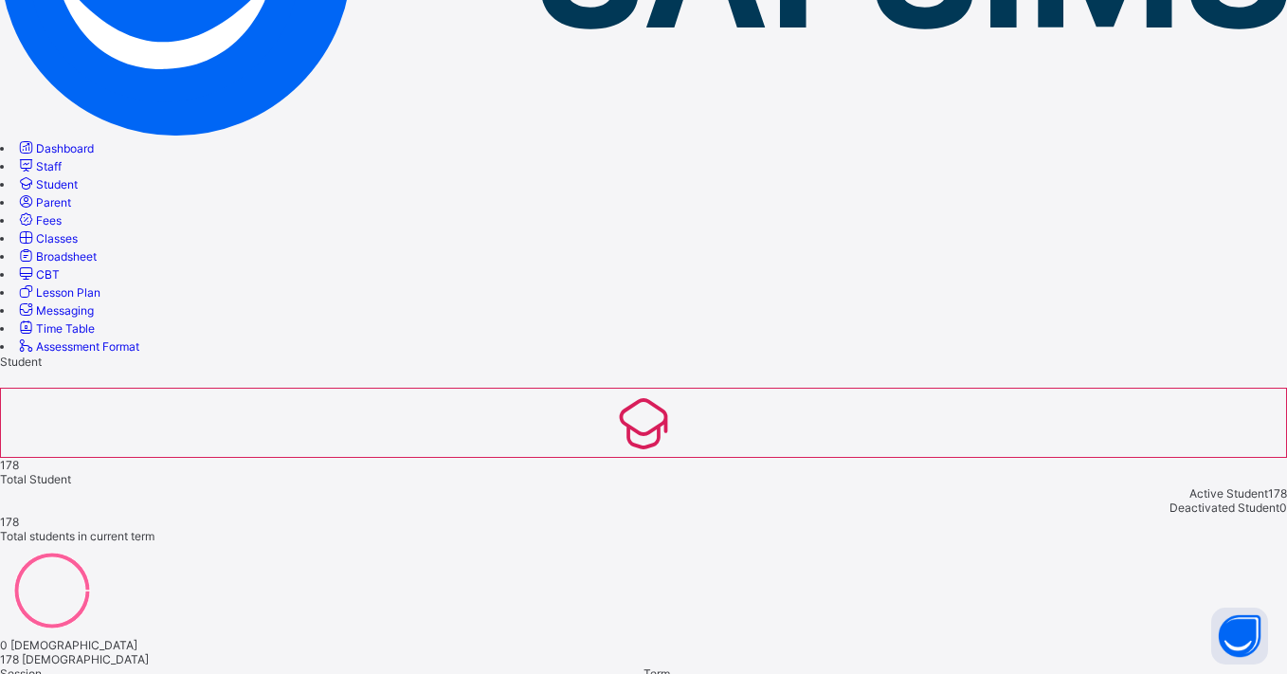
scroll to position [336, 0]
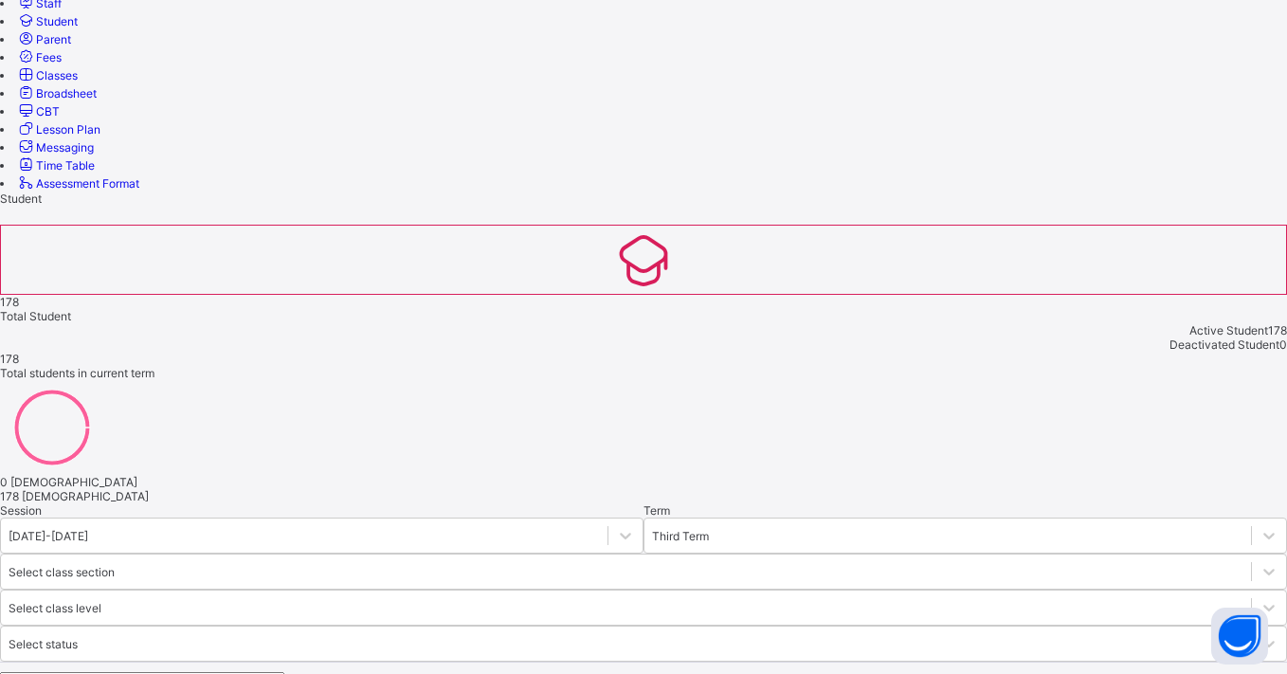
scroll to position [476, 0]
click at [62, 12] on span "Staff" at bounding box center [49, 5] width 26 height 14
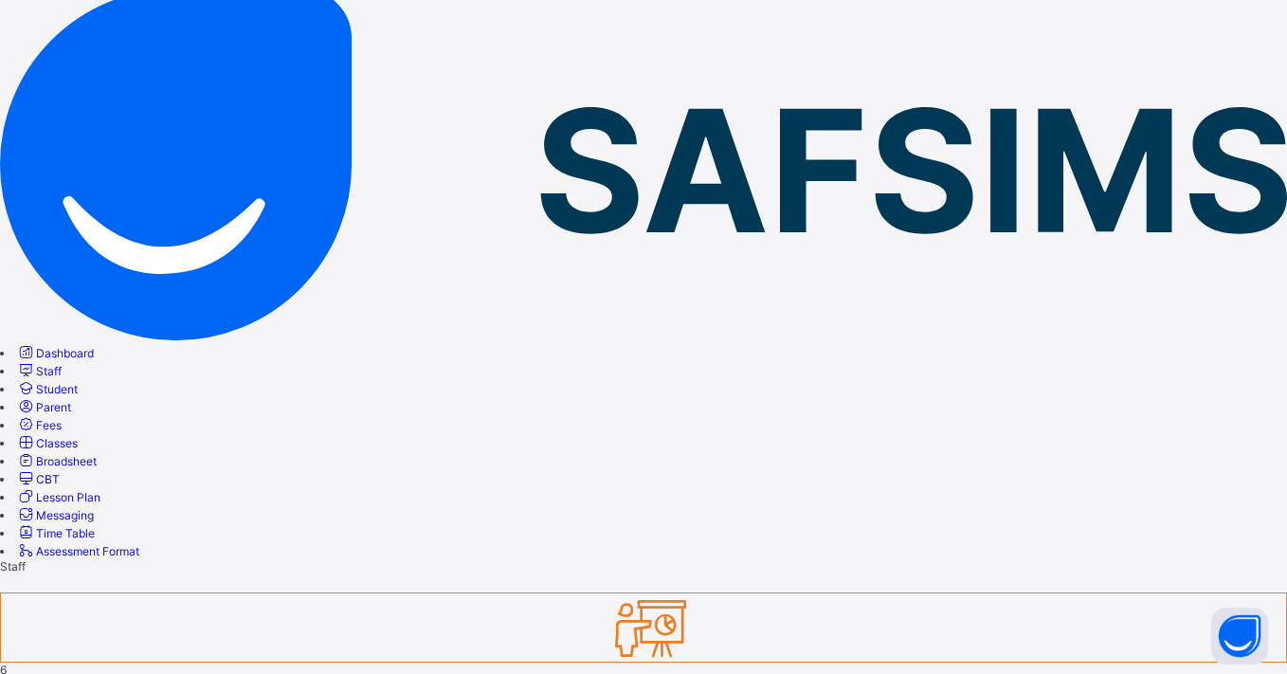
scroll to position [109, 0]
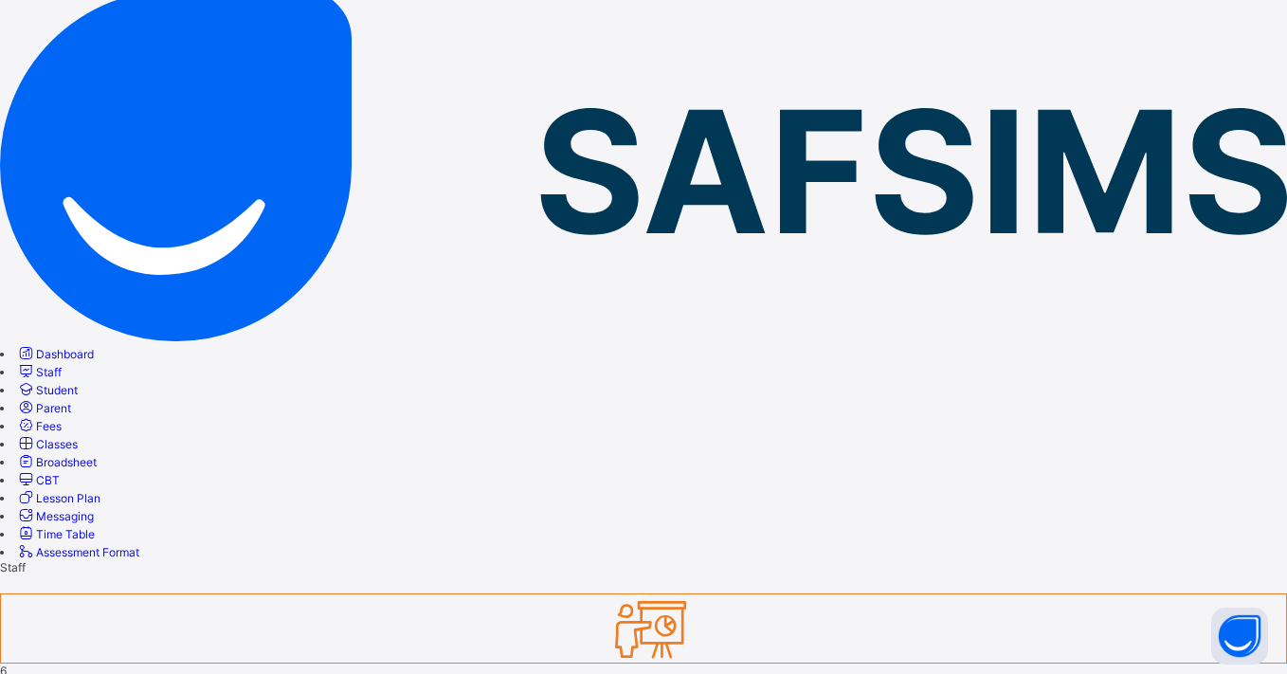
click at [62, 365] on span "Staff" at bounding box center [49, 372] width 26 height 14
click at [78, 383] on span "Student" at bounding box center [57, 390] width 42 height 14
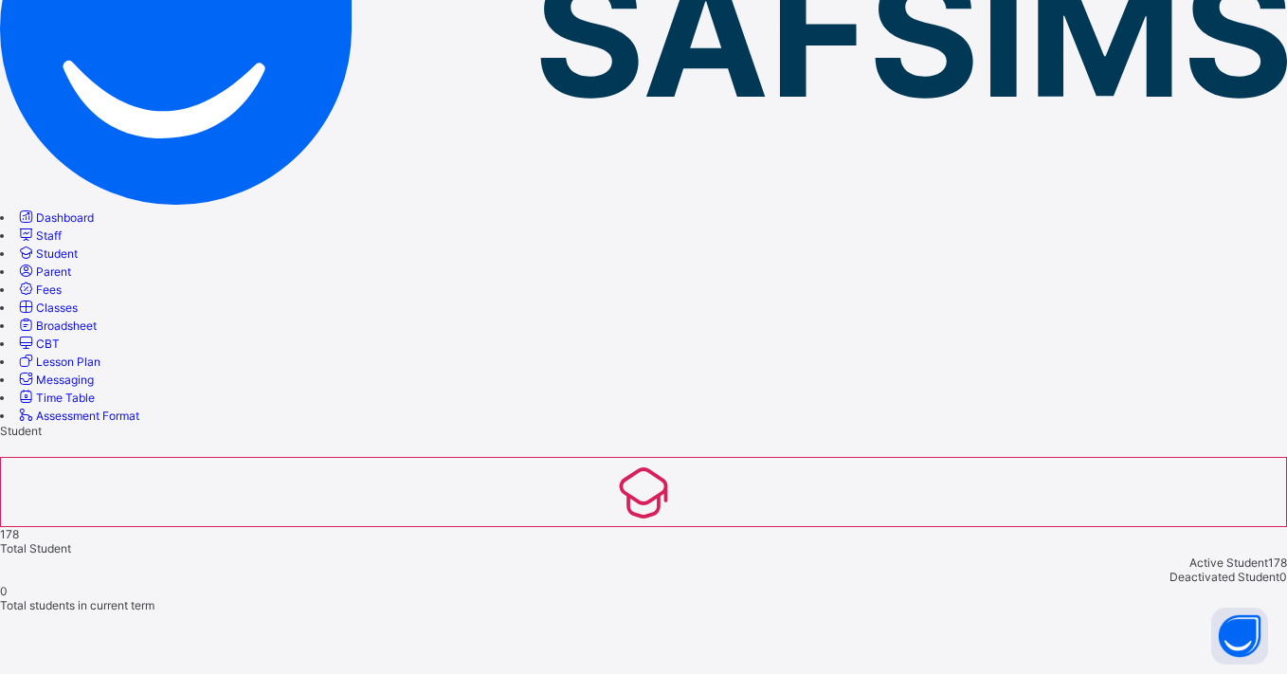
scroll to position [244, 0]
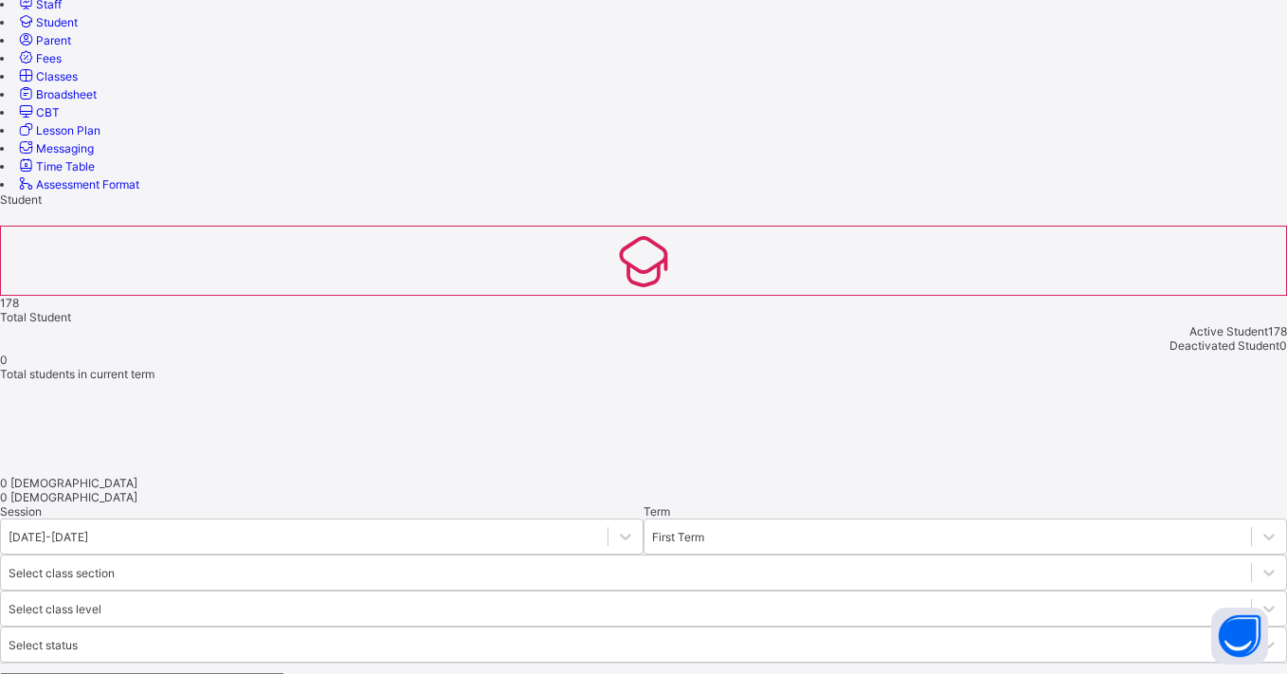
scroll to position [476, 0]
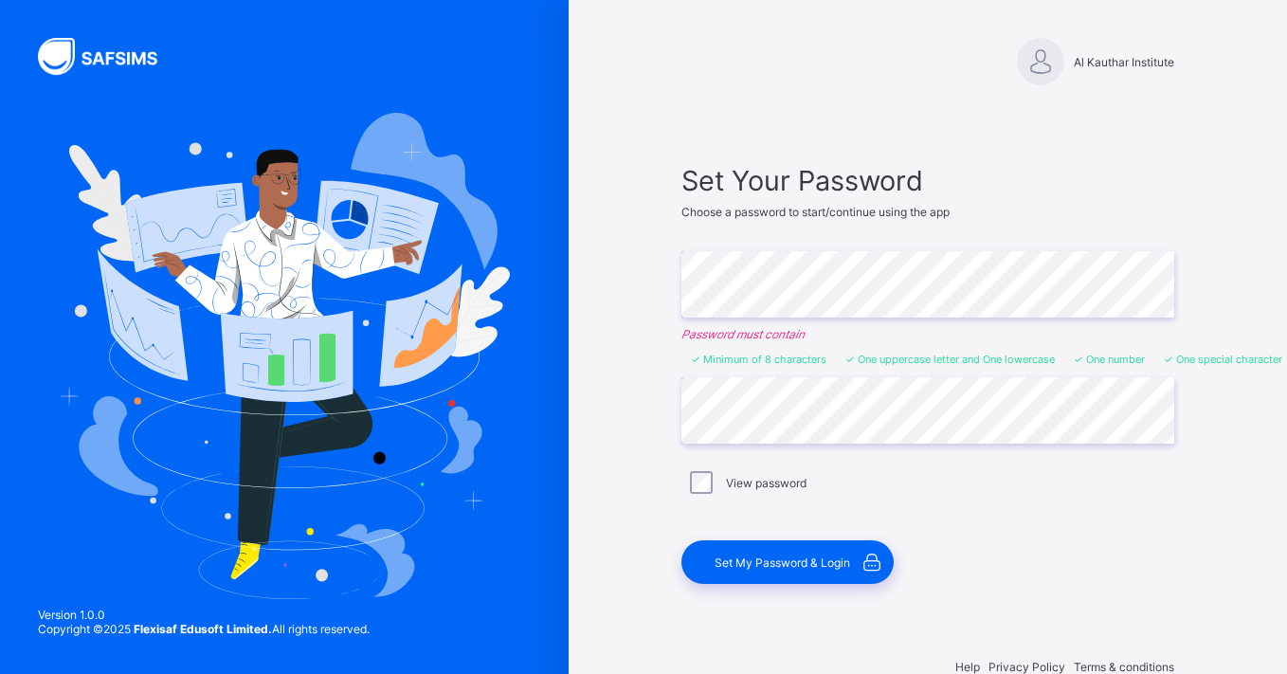
click at [801, 563] on span "Set My Password & Login" at bounding box center [783, 562] width 136 height 14
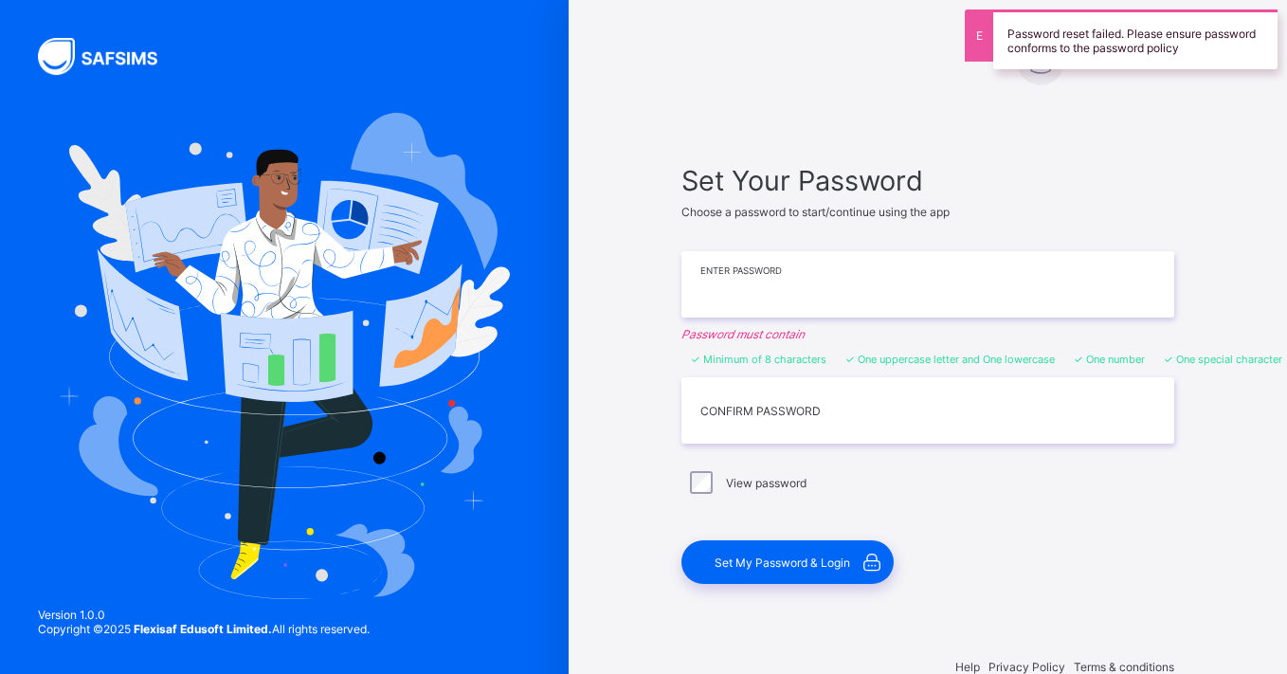
click at [896, 299] on input "text" at bounding box center [927, 284] width 493 height 66
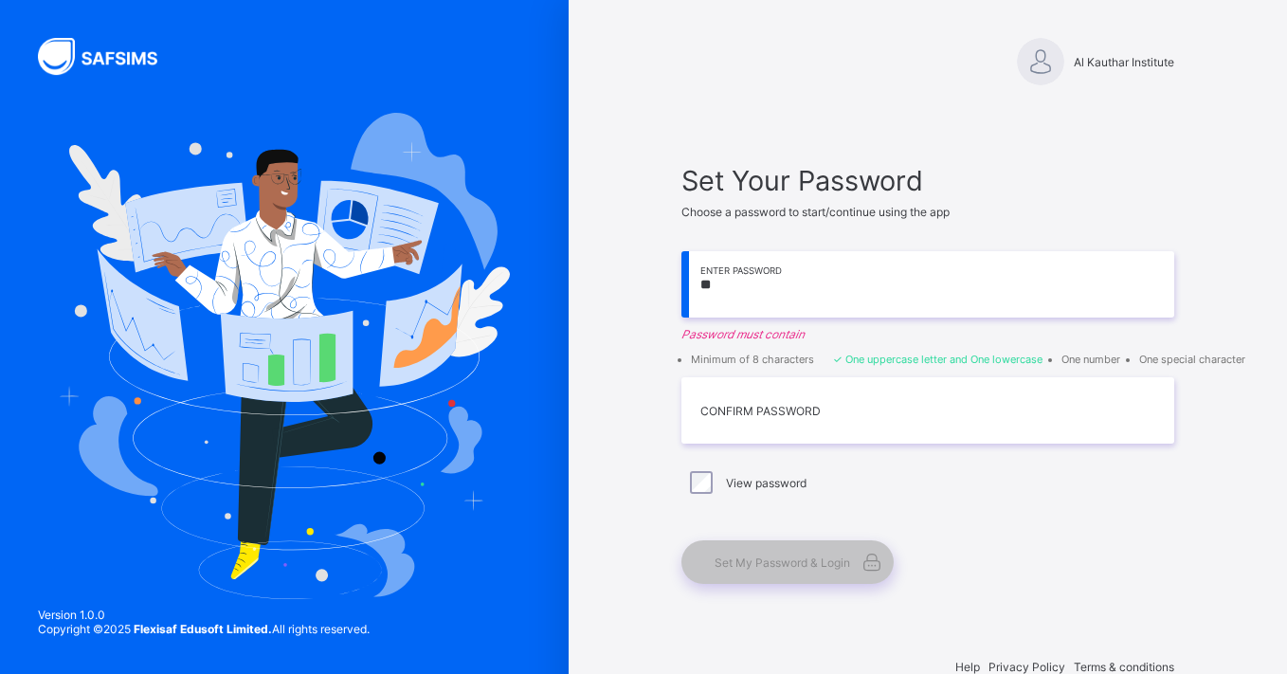
type input "*"
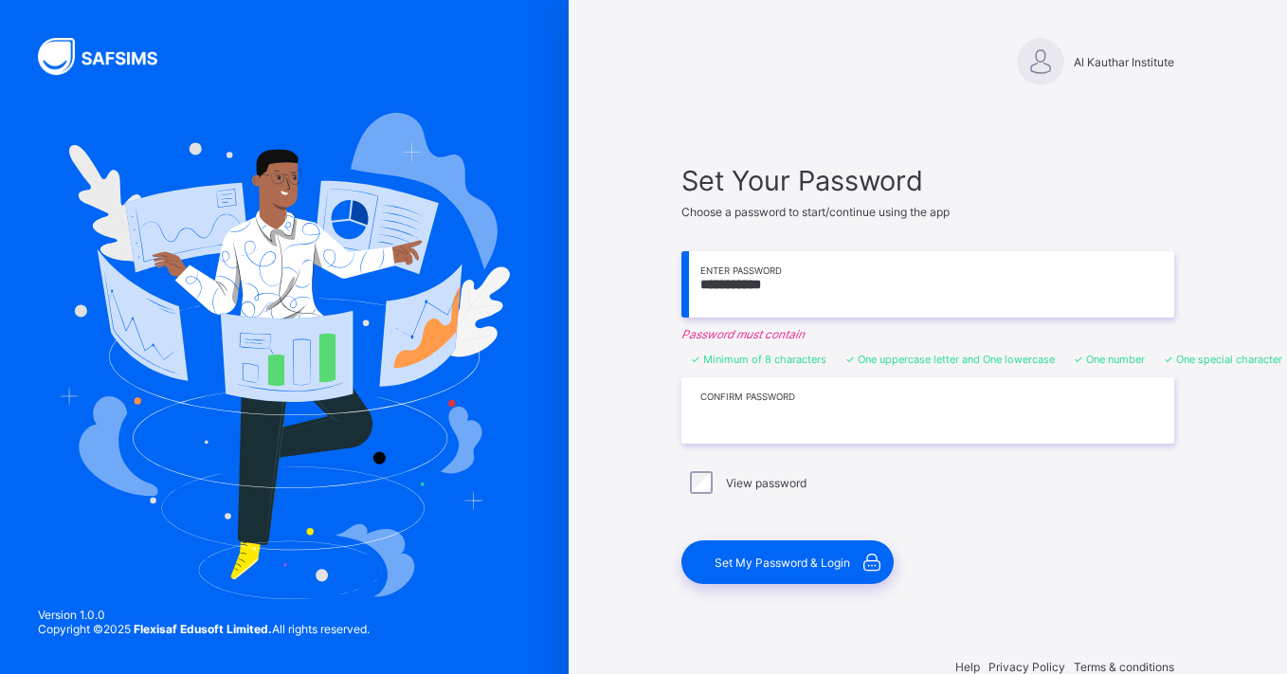
type input "**********"
click at [861, 430] on input "text" at bounding box center [927, 410] width 493 height 66
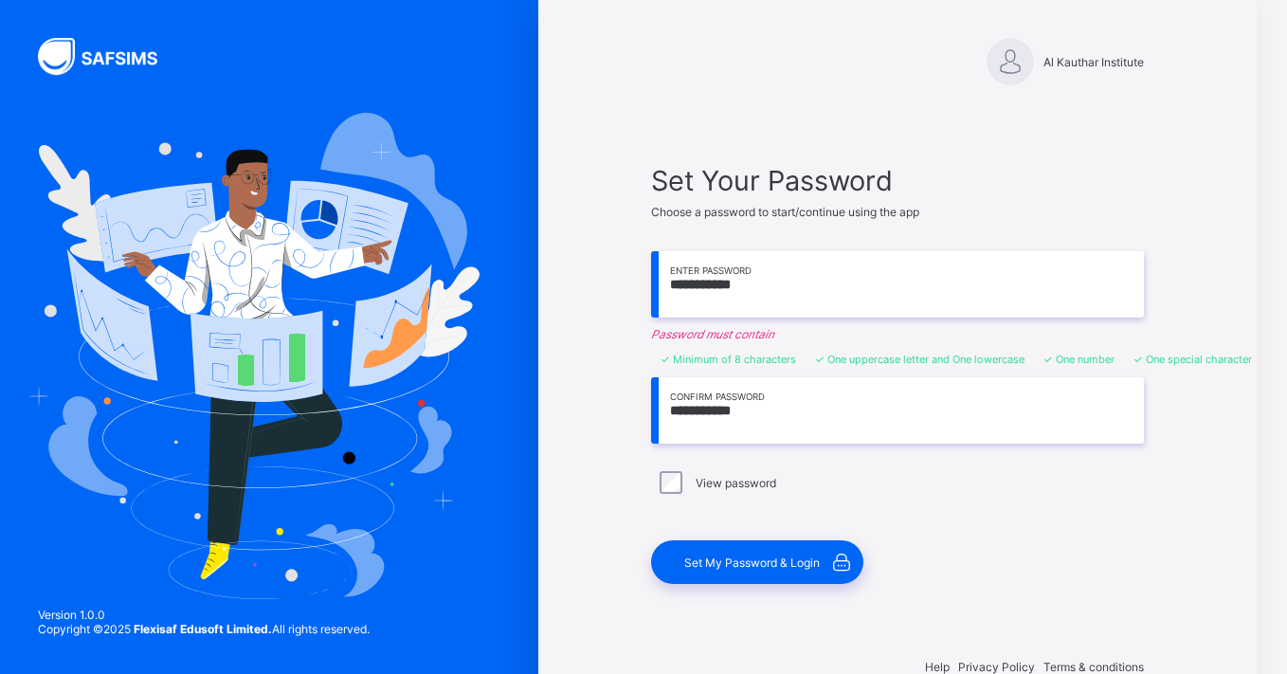
scroll to position [0, 35]
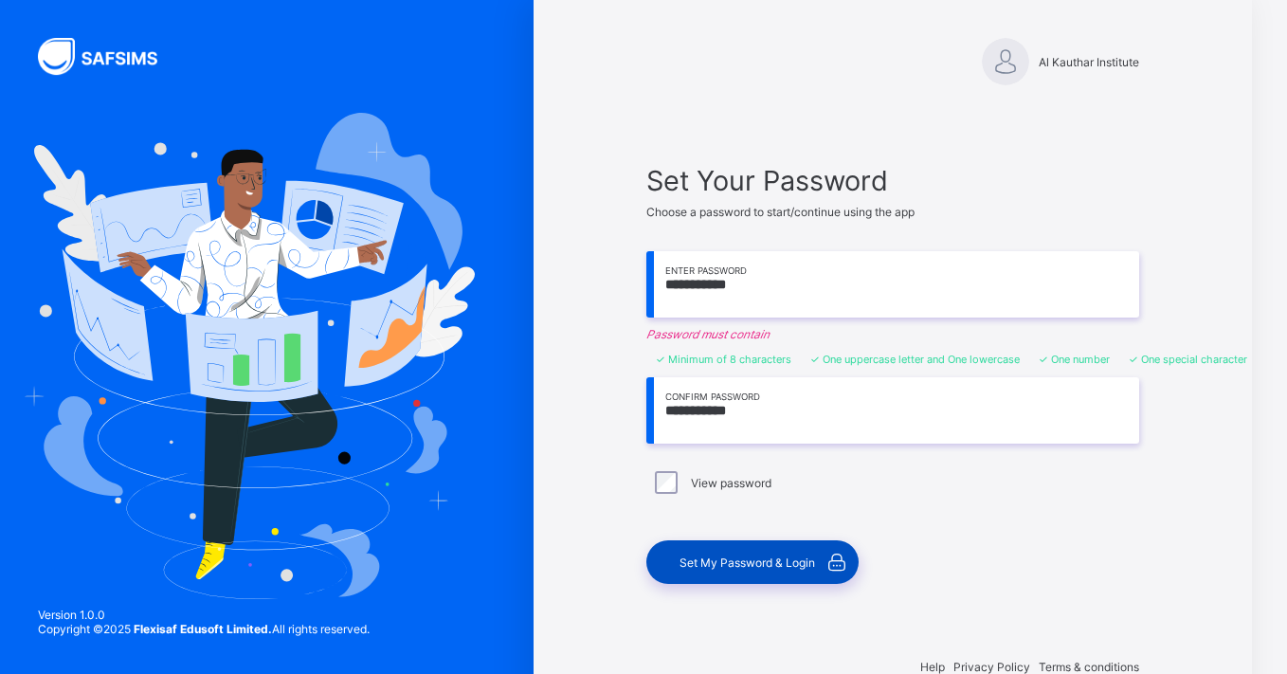
type input "**********"
click at [722, 552] on div "Set My Password & Login" at bounding box center [752, 562] width 212 height 44
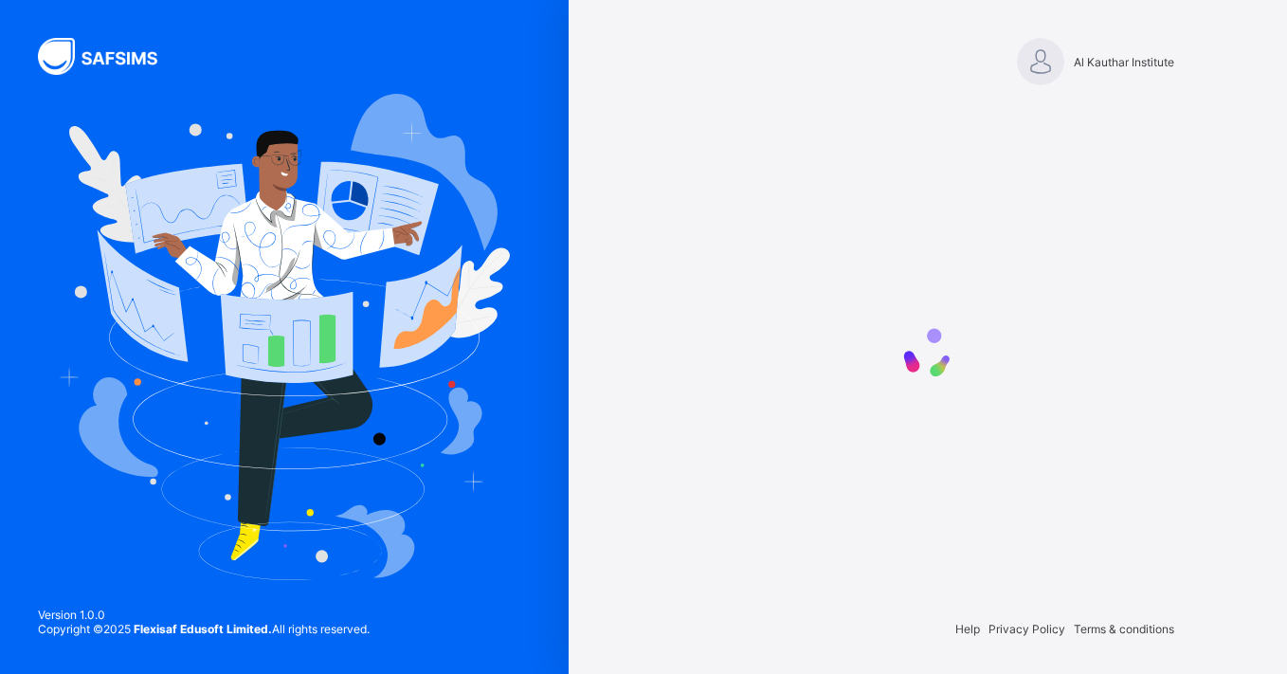
scroll to position [0, 0]
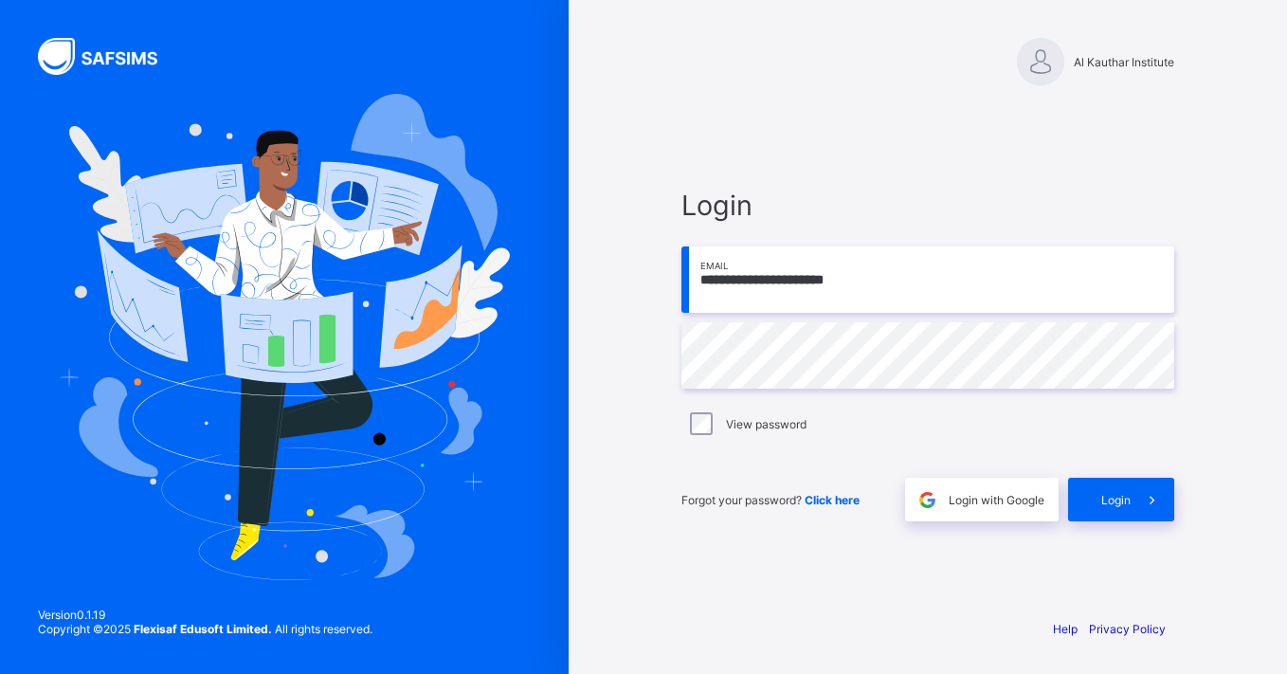
type input "**********"
click at [1137, 499] on span at bounding box center [1153, 500] width 44 height 44
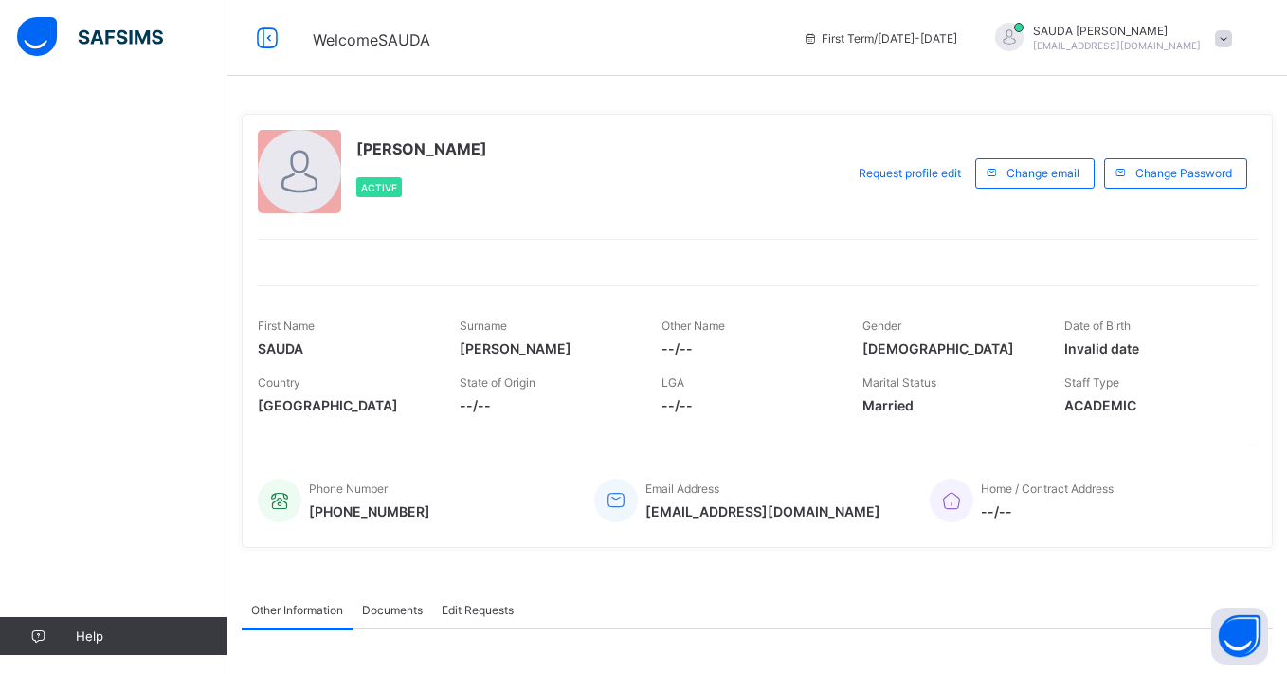
scroll to position [-1, 0]
